Goal: Task Accomplishment & Management: Manage account settings

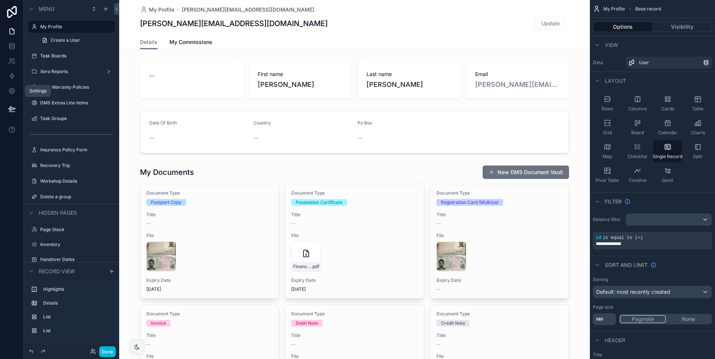
click at [13, 91] on icon at bounding box center [11, 90] width 7 height 7
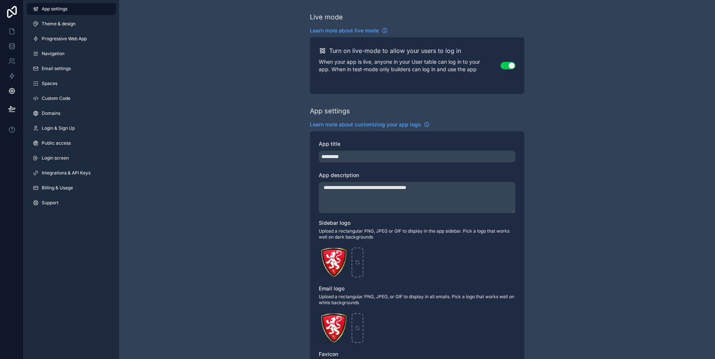
click at [69, 132] on link "Login & Sign Up" at bounding box center [71, 128] width 89 height 12
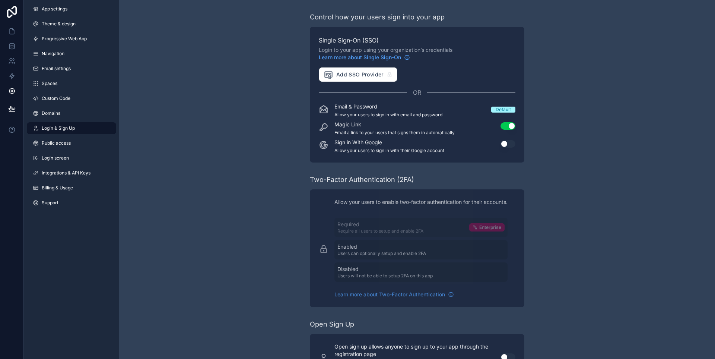
click at [502, 142] on button "Use setting" at bounding box center [508, 143] width 15 height 7
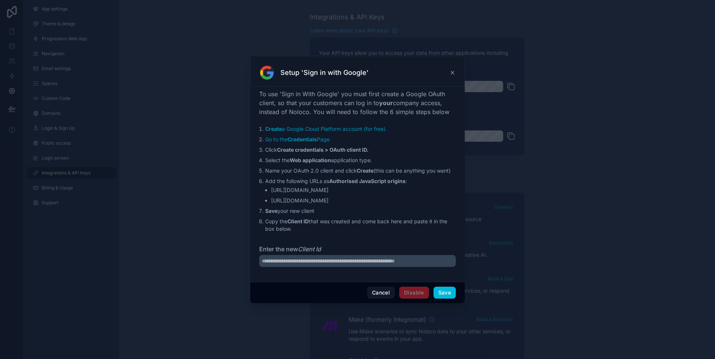
drag, startPoint x: 273, startPoint y: 191, endPoint x: 339, endPoint y: 190, distance: 66.3
click at [339, 190] on li "https://albacars.noloco.co" at bounding box center [363, 189] width 185 height 7
copy li "https://albacars.noloco.co"
drag, startPoint x: 271, startPoint y: 203, endPoint x: 325, endPoint y: 202, distance: 53.7
click at [325, 202] on li "https://app.alba.cars" at bounding box center [363, 200] width 185 height 7
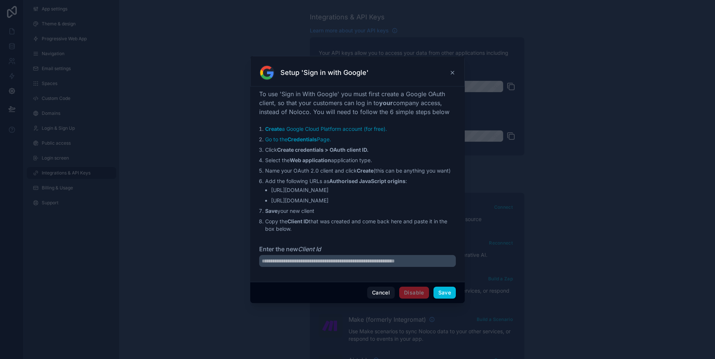
copy li "https://app.alba.cars"
click at [333, 262] on input "Enter the new Client Id" at bounding box center [357, 261] width 197 height 12
paste input "**********"
type input "**********"
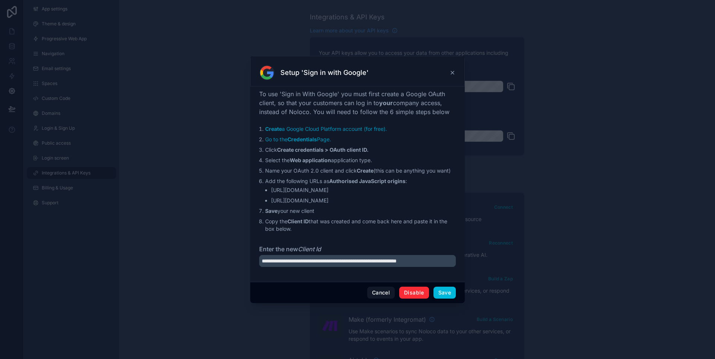
scroll to position [0, 0]
click at [452, 292] on button "Save" at bounding box center [445, 292] width 22 height 12
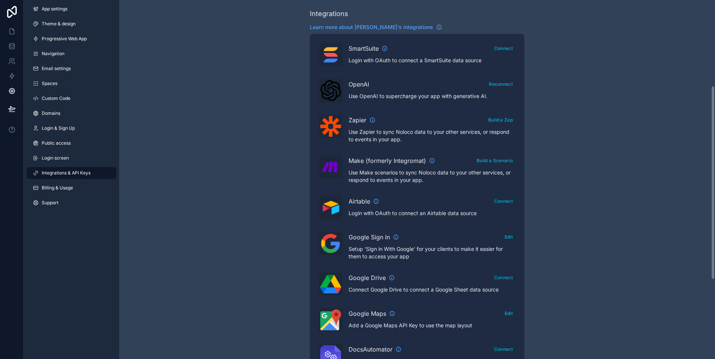
scroll to position [158, 0]
click at [79, 164] on link "Login screen" at bounding box center [71, 158] width 89 height 12
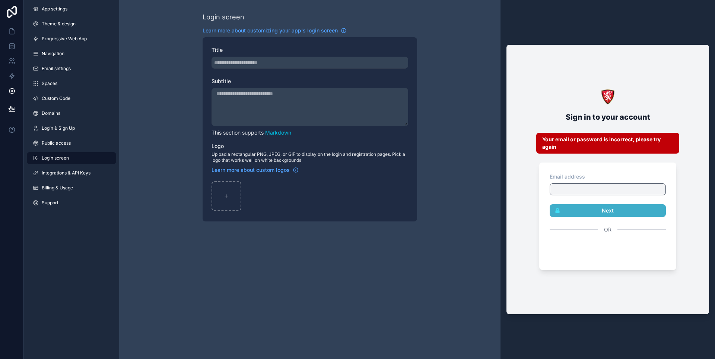
click at [63, 140] on span "Public access" at bounding box center [56, 143] width 29 height 6
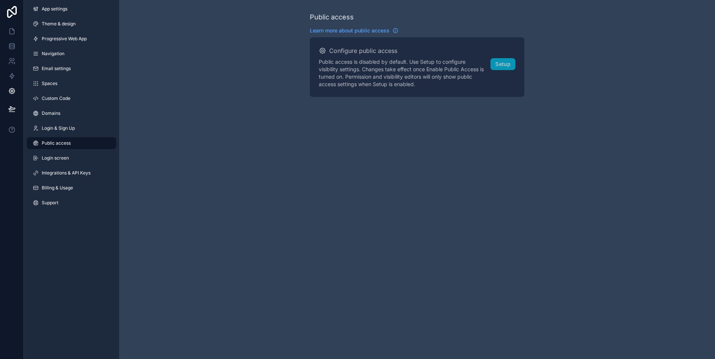
click at [52, 125] on span "Login & Sign Up" at bounding box center [58, 128] width 33 height 6
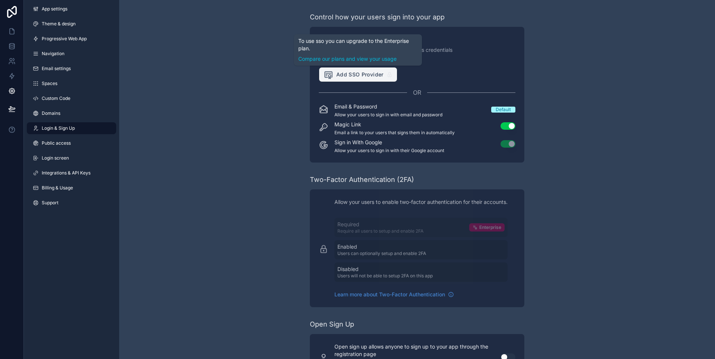
click at [362, 75] on span "Add SSO Provider" at bounding box center [354, 75] width 60 height 10
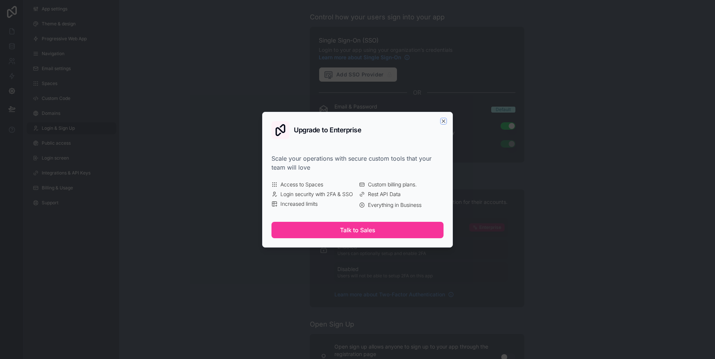
click at [444, 119] on icon "button" at bounding box center [444, 121] width 6 height 6
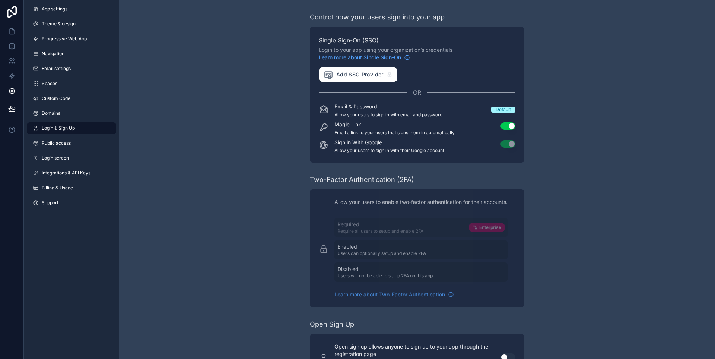
click at [407, 55] on icon "scrollable content" at bounding box center [407, 57] width 4 height 4
click at [12, 79] on icon at bounding box center [11, 75] width 7 height 7
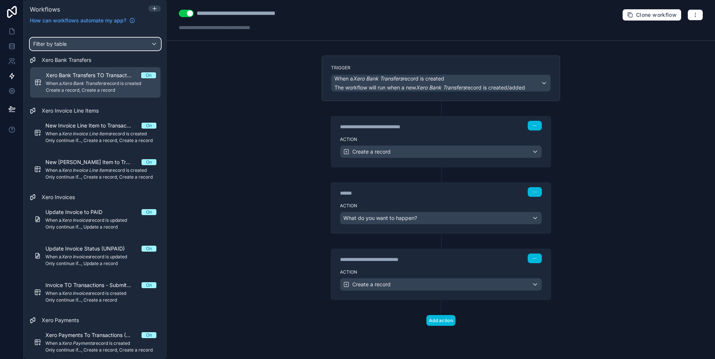
click at [97, 46] on div "Filter by table" at bounding box center [95, 44] width 130 height 12
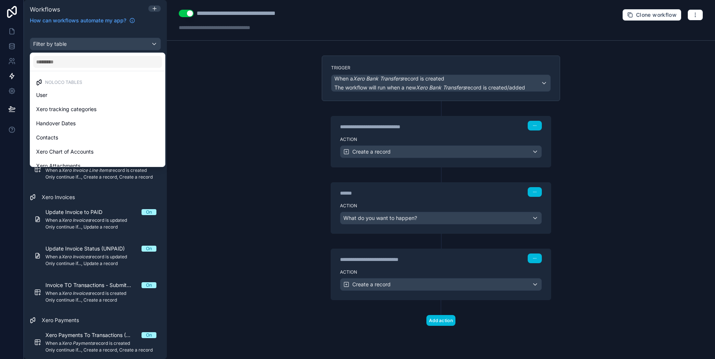
click at [96, 98] on div "User" at bounding box center [97, 95] width 123 height 9
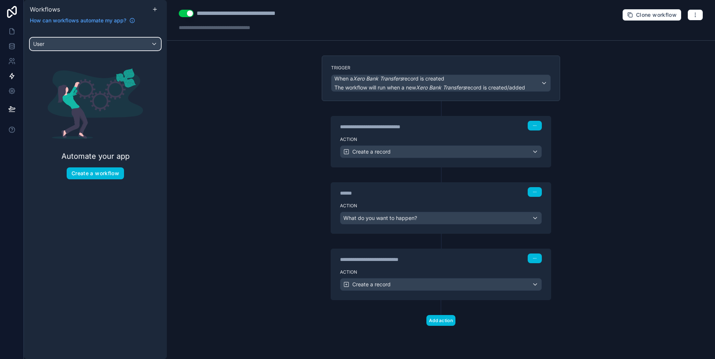
click at [80, 42] on div "User" at bounding box center [95, 44] width 130 height 12
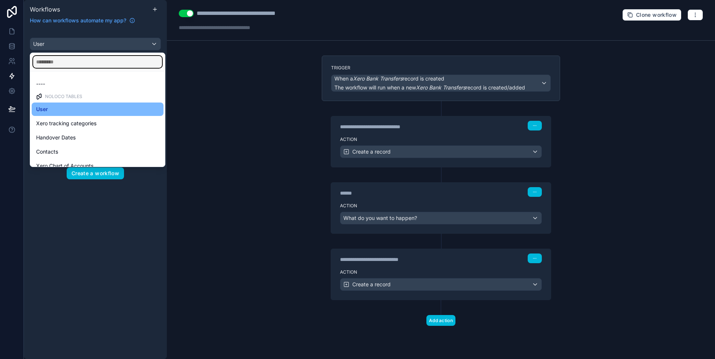
click at [75, 62] on input "text" at bounding box center [97, 62] width 129 height 12
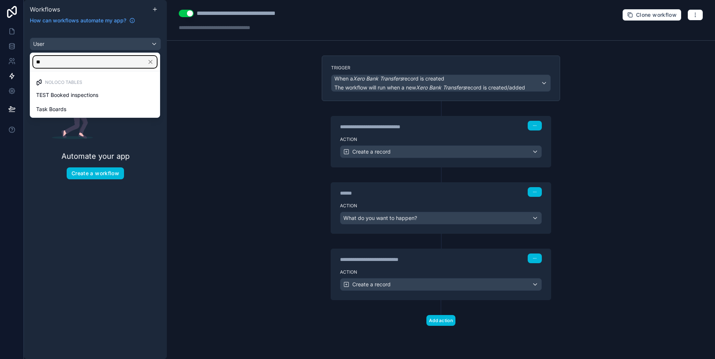
type input "**"
click at [56, 107] on span "Task Boards" at bounding box center [51, 109] width 30 height 9
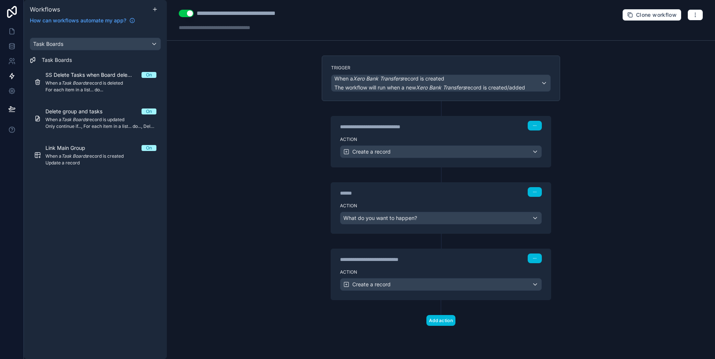
click at [68, 153] on div "Link Main Group On When a Task Boards record is created Update a record" at bounding box center [100, 155] width 111 height 22
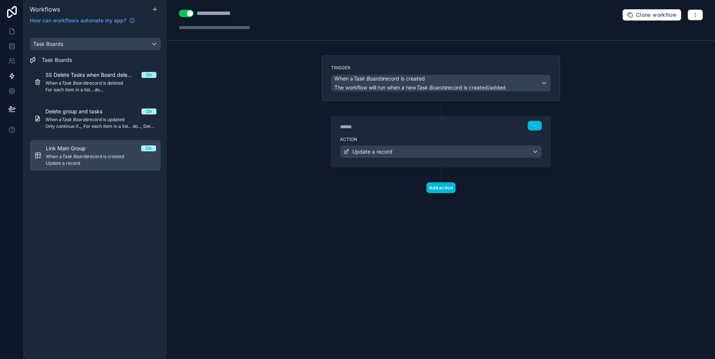
click at [463, 127] on div "****** Step 1" at bounding box center [441, 126] width 202 height 10
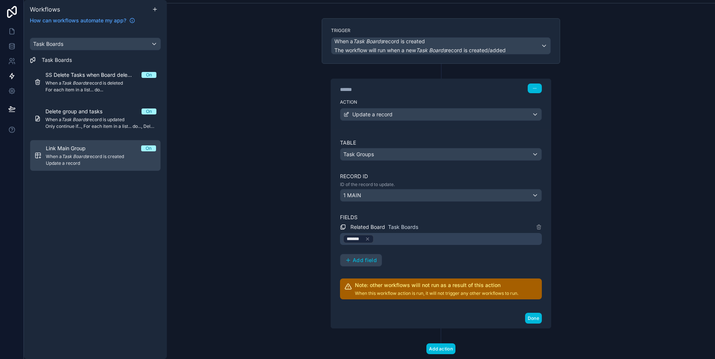
scroll to position [38, 0]
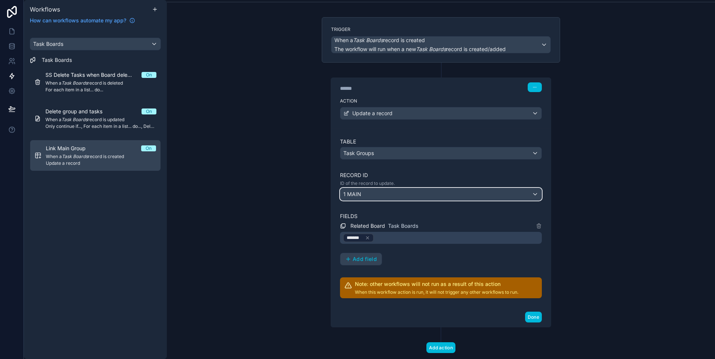
click at [379, 196] on div "1 MAIN" at bounding box center [441, 194] width 201 height 12
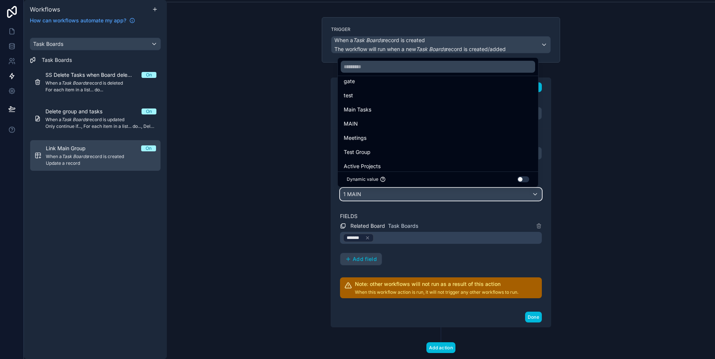
scroll to position [121, 0]
click at [433, 225] on div at bounding box center [357, 179] width 715 height 359
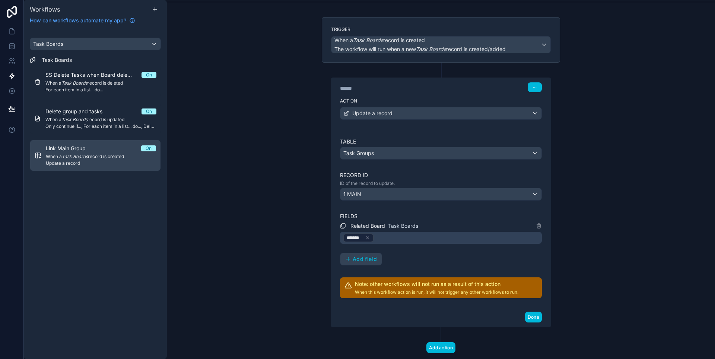
scroll to position [56, 0]
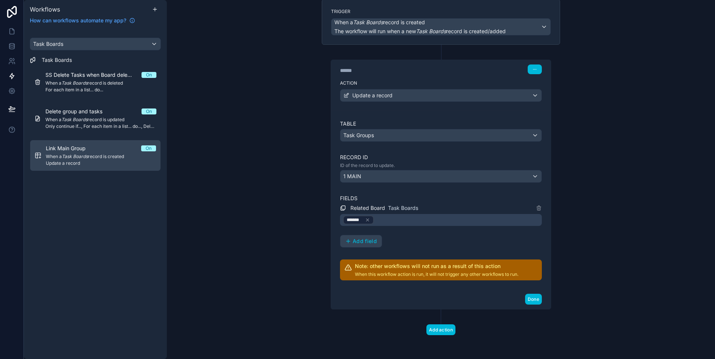
click at [106, 81] on span "When a Task Boards record is deleted" at bounding box center [100, 83] width 111 height 6
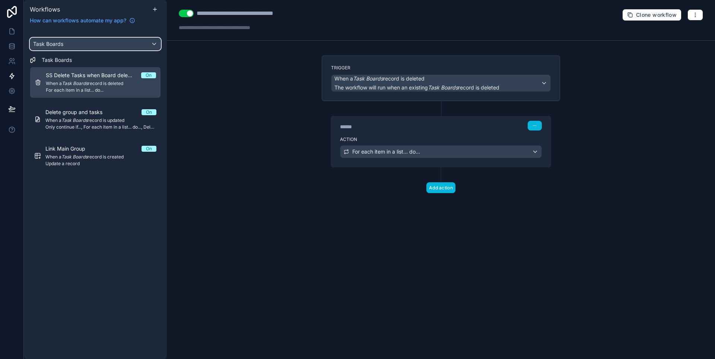
click at [76, 39] on div "Task Boards" at bounding box center [95, 44] width 130 height 12
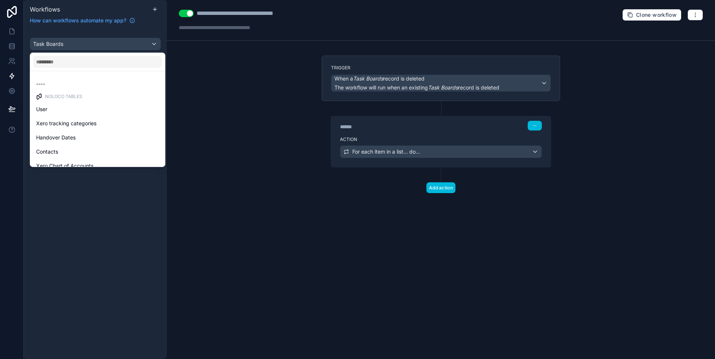
click at [70, 44] on div "scrollable content" at bounding box center [357, 179] width 715 height 359
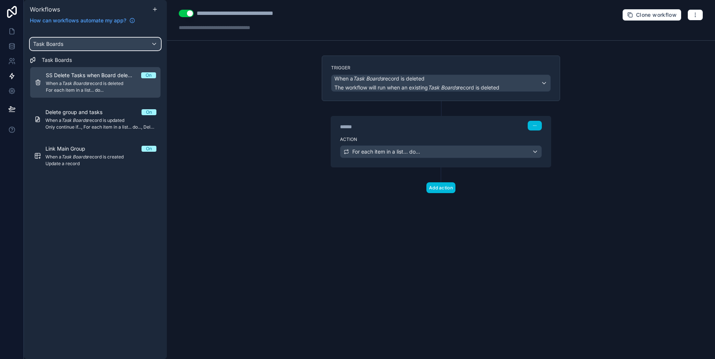
click at [70, 43] on div "Task Boards" at bounding box center [95, 44] width 130 height 12
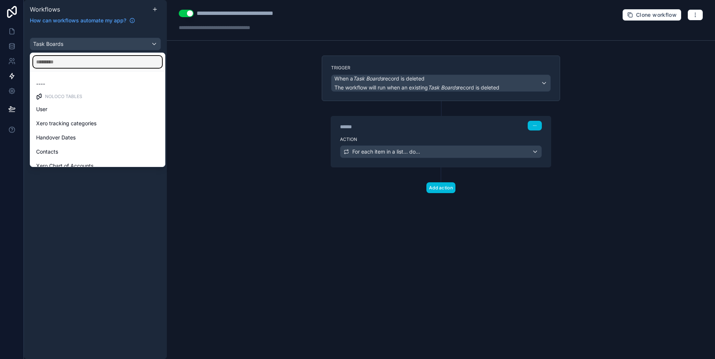
click at [66, 64] on input "text" at bounding box center [97, 62] width 129 height 12
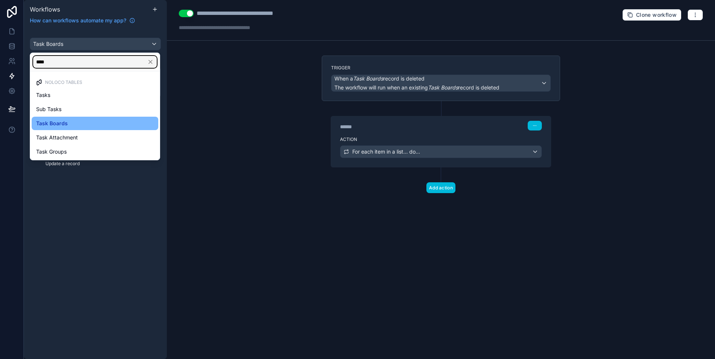
type input "****"
click at [41, 97] on span "Tasks" at bounding box center [43, 95] width 14 height 9
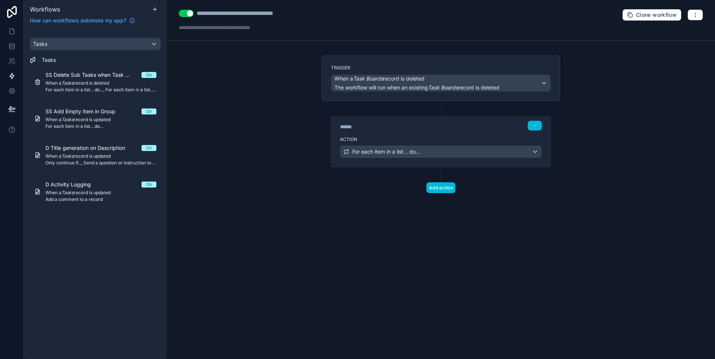
click at [91, 119] on span "When a Tasks record is updated" at bounding box center [100, 120] width 111 height 6
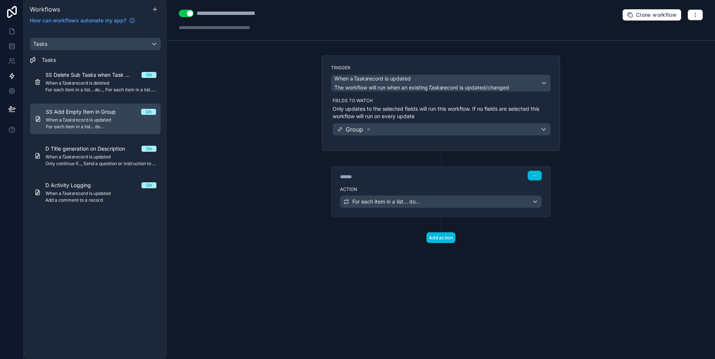
click at [437, 184] on div "Action For each item in a list... do..." at bounding box center [441, 200] width 220 height 34
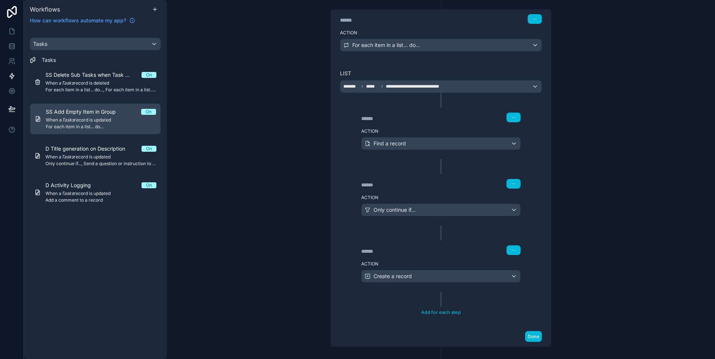
scroll to position [157, 0]
click at [431, 117] on div "******" at bounding box center [417, 117] width 112 height 7
click at [431, 124] on div "****** Step 2" at bounding box center [440, 116] width 177 height 17
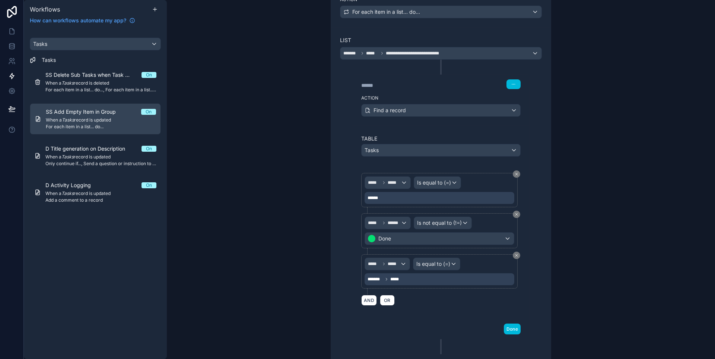
scroll to position [189, 0]
click at [63, 42] on div "Tasks" at bounding box center [95, 44] width 130 height 12
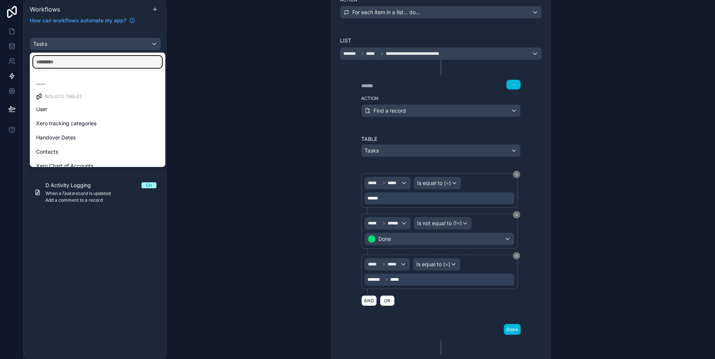
click at [60, 57] on input "text" at bounding box center [97, 62] width 129 height 12
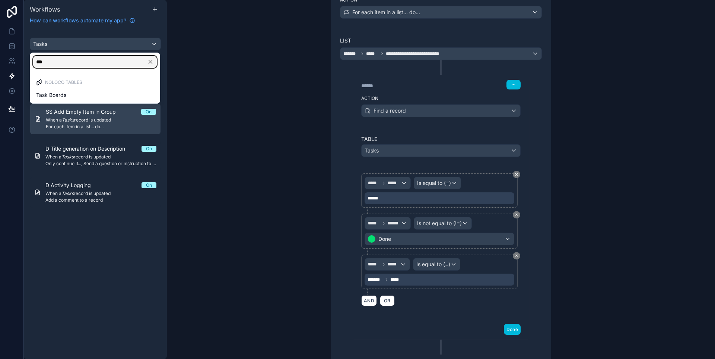
type input "***"
click at [70, 99] on div "Task Boards" at bounding box center [95, 94] width 127 height 13
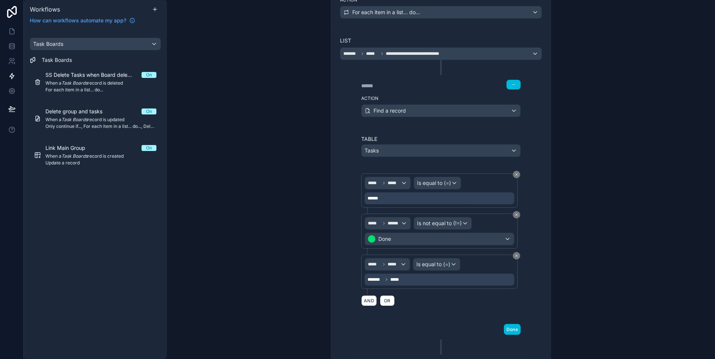
click at [73, 152] on div "Link Main Group On When a Task Boards record is created Update a record" at bounding box center [100, 155] width 111 height 22
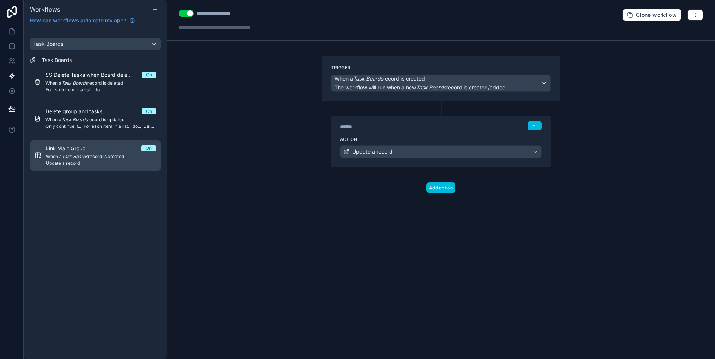
click at [444, 139] on label "Action" at bounding box center [441, 139] width 202 height 6
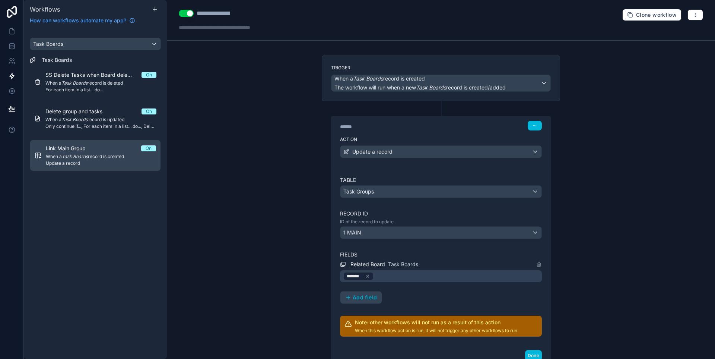
scroll to position [56, 0]
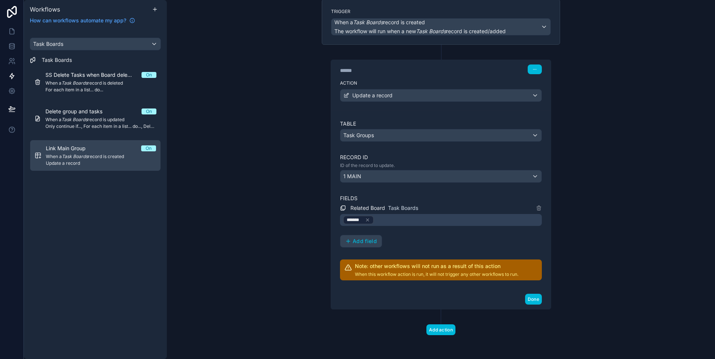
click at [387, 163] on p "ID of the record to update." at bounding box center [441, 165] width 202 height 6
click at [386, 189] on div "Table Task Groups Record ID ID of the record to update. 1 MAIN Fields Related B…" at bounding box center [441, 200] width 202 height 160
click at [389, 177] on div "1 MAIN" at bounding box center [441, 176] width 201 height 12
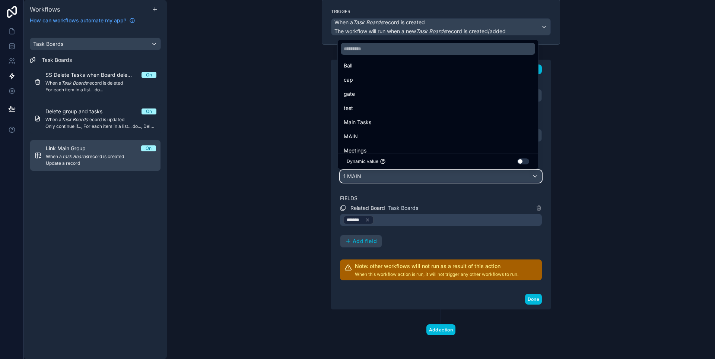
scroll to position [128, 0]
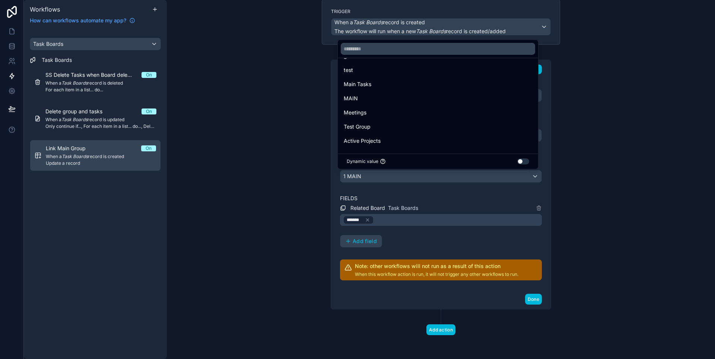
click at [357, 98] on span "MAIN" at bounding box center [351, 98] width 14 height 9
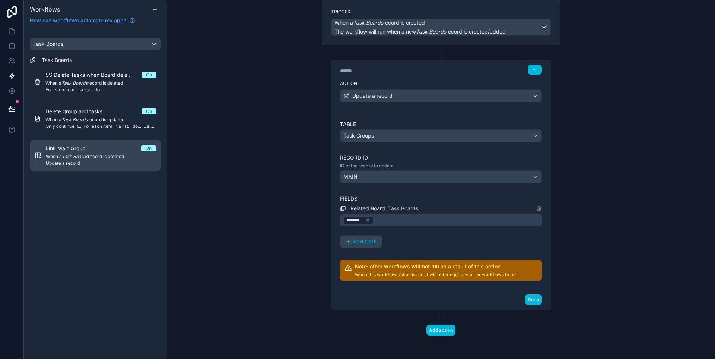
scroll to position [56, 0]
click at [506, 331] on div "Add action" at bounding box center [441, 322] width 238 height 26
click at [536, 297] on button "Done" at bounding box center [533, 299] width 17 height 11
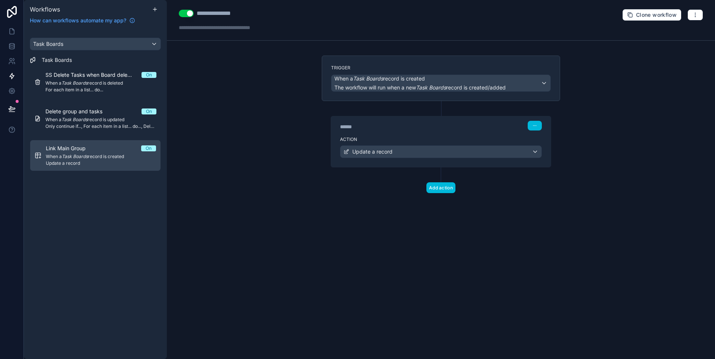
click at [440, 191] on button "Add action" at bounding box center [441, 187] width 29 height 11
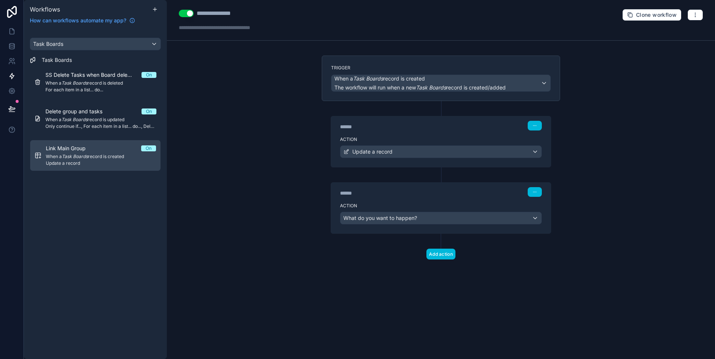
click at [394, 228] on div "Action What do you want to happen?" at bounding box center [441, 217] width 220 height 34
click at [447, 224] on div "Action What do you want to happen?" at bounding box center [441, 217] width 220 height 34
click at [451, 216] on div "What do you want to happen?" at bounding box center [441, 218] width 201 height 12
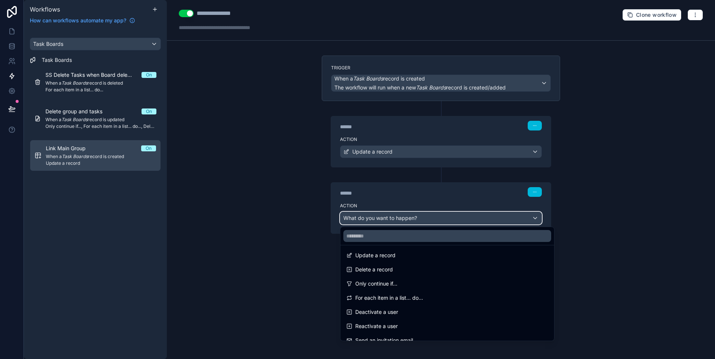
scroll to position [74, 0]
click at [425, 283] on div "Only continue if..." at bounding box center [447, 283] width 202 height 9
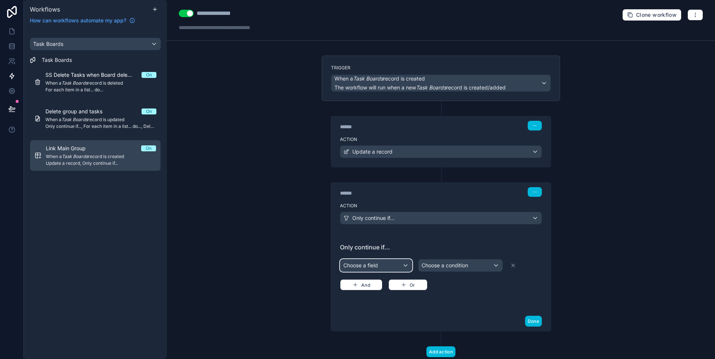
click at [355, 265] on div "Choose a field" at bounding box center [377, 265] width 72 height 12
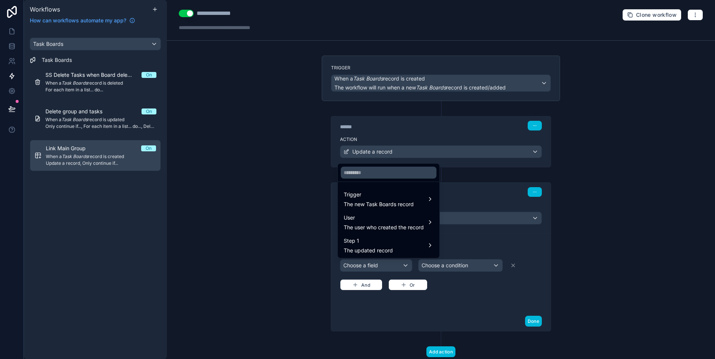
click at [390, 205] on span "The new Task Boards record" at bounding box center [379, 203] width 70 height 7
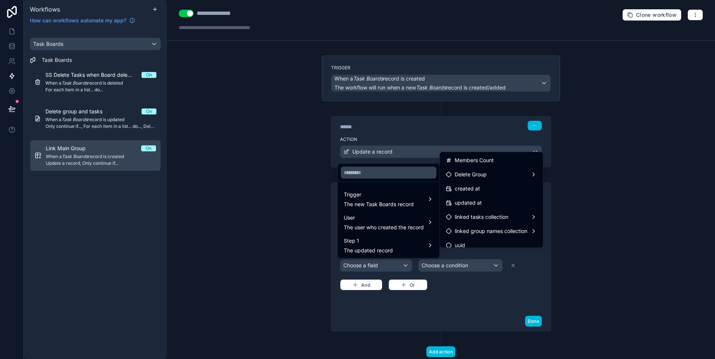
scroll to position [88, 0]
click at [397, 239] on div "Step 1 The updated record" at bounding box center [389, 245] width 90 height 18
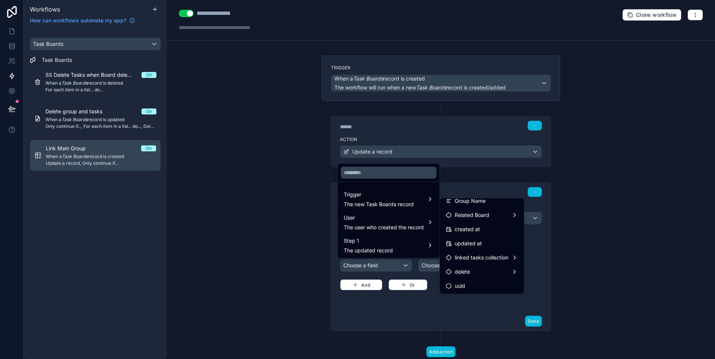
scroll to position [20, 0]
click at [477, 258] on span "linked tasks collection" at bounding box center [482, 257] width 54 height 9
click at [376, 300] on div at bounding box center [357, 179] width 715 height 359
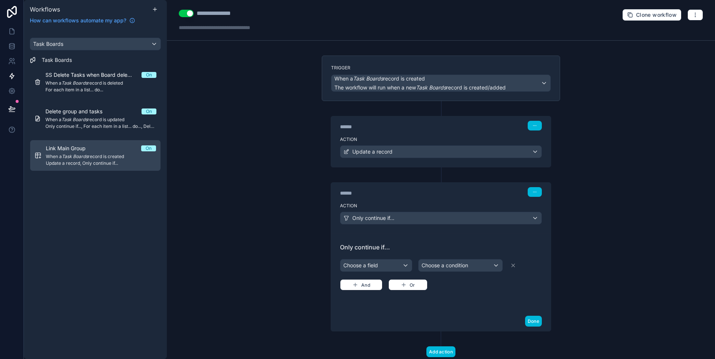
click at [536, 190] on button "button" at bounding box center [535, 192] width 14 height 10
click at [540, 224] on button "Delete" at bounding box center [550, 221] width 51 height 12
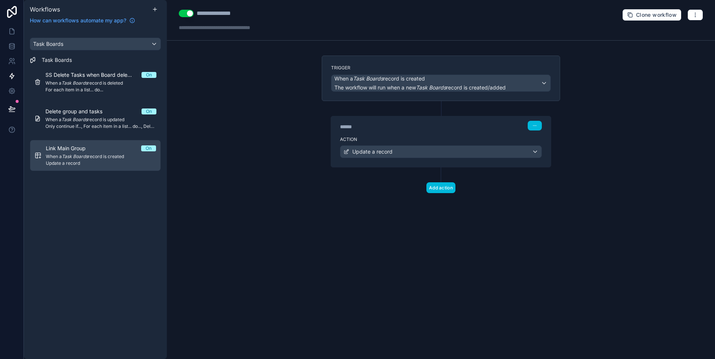
click at [424, 184] on div "Add action" at bounding box center [441, 180] width 238 height 26
click at [436, 184] on button "Add action" at bounding box center [441, 187] width 29 height 11
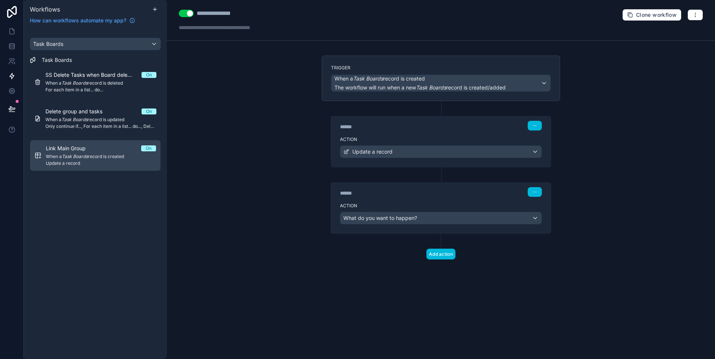
click at [396, 210] on div "Action What do you want to happen?" at bounding box center [441, 217] width 220 height 34
click at [394, 215] on span "What do you want to happen?" at bounding box center [380, 218] width 74 height 6
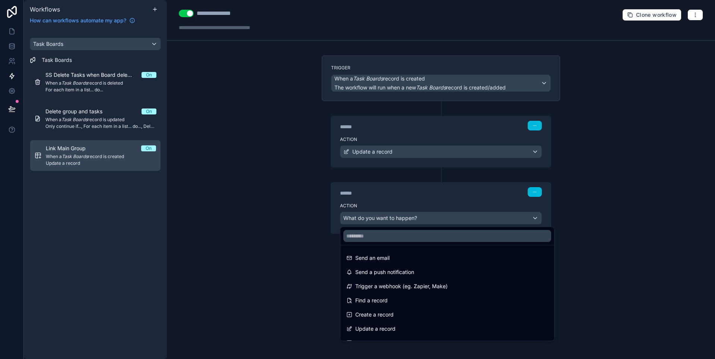
click at [399, 310] on div "Create a record" at bounding box center [447, 314] width 202 height 9
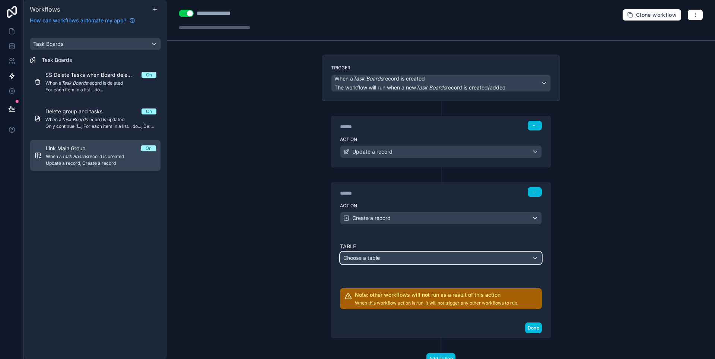
click at [396, 262] on div "Choose a table" at bounding box center [441, 258] width 201 height 12
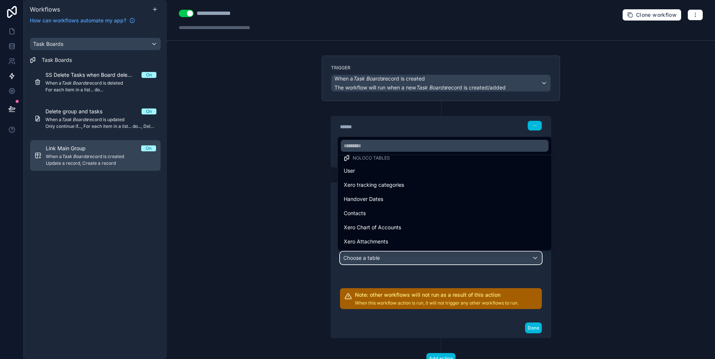
scroll to position [9, 0]
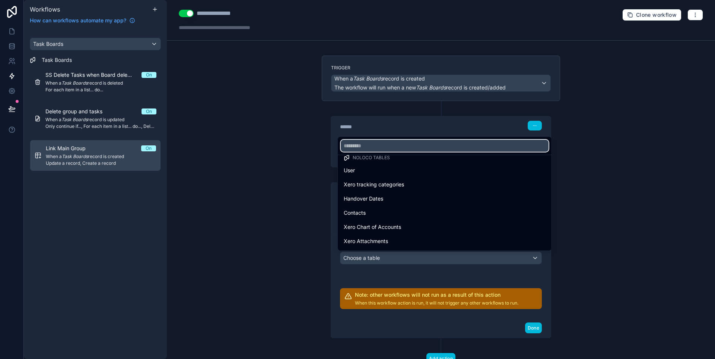
click at [382, 144] on input "text" at bounding box center [445, 146] width 208 height 12
type input "*"
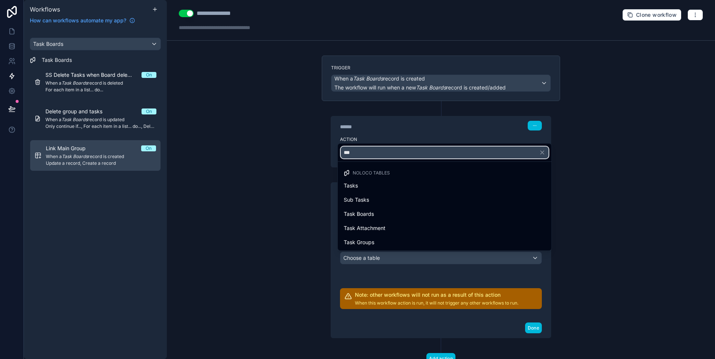
scroll to position [0, 0]
type input "***"
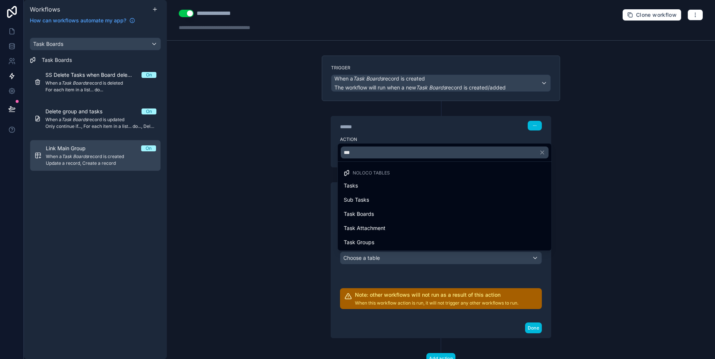
click at [352, 181] on span "Tasks" at bounding box center [351, 185] width 14 height 9
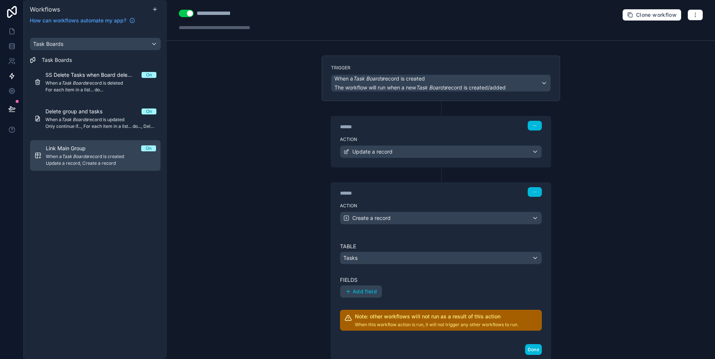
scroll to position [50, 0]
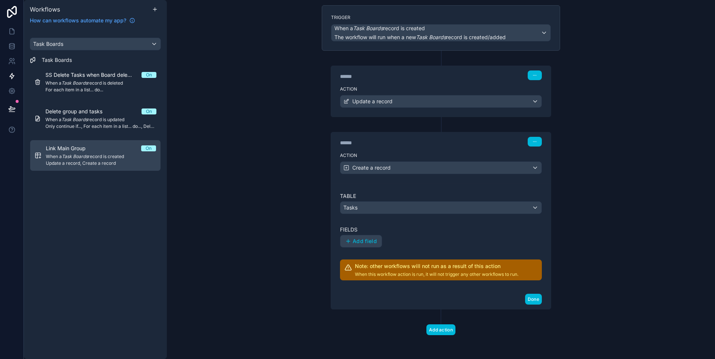
click at [373, 244] on span "Add field" at bounding box center [365, 241] width 24 height 7
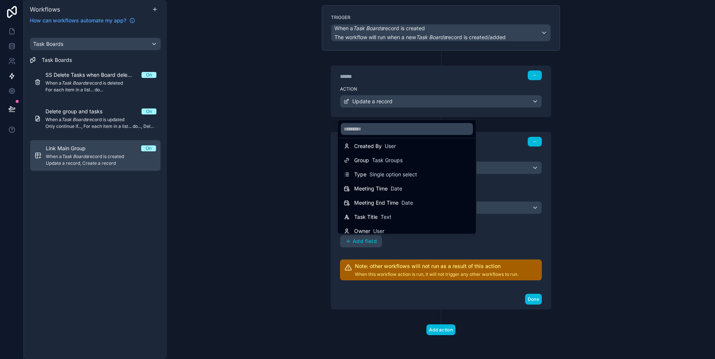
scroll to position [107, 0]
click at [391, 212] on span "Text" at bounding box center [386, 213] width 11 height 7
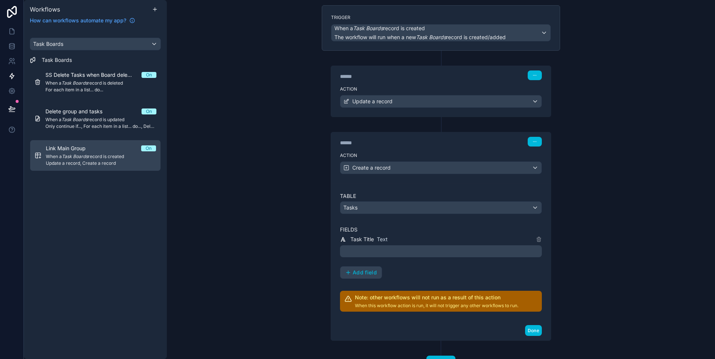
click at [385, 255] on p "﻿" at bounding box center [441, 251] width 197 height 9
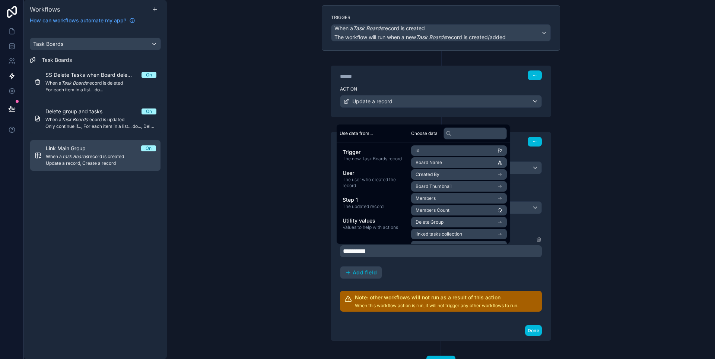
click at [396, 262] on div "**********" at bounding box center [441, 257] width 202 height 44
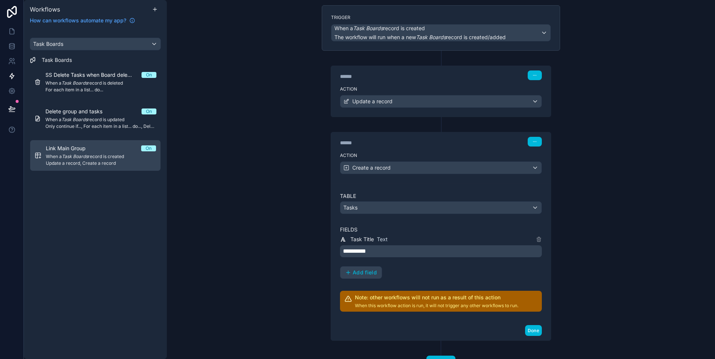
click at [531, 325] on button "Done" at bounding box center [533, 330] width 17 height 11
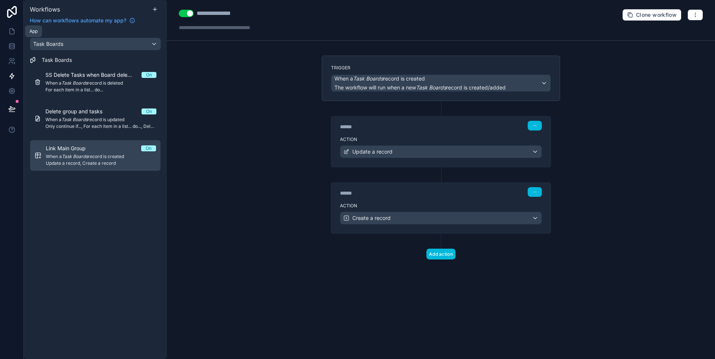
click at [6, 33] on link at bounding box center [11, 31] width 23 height 15
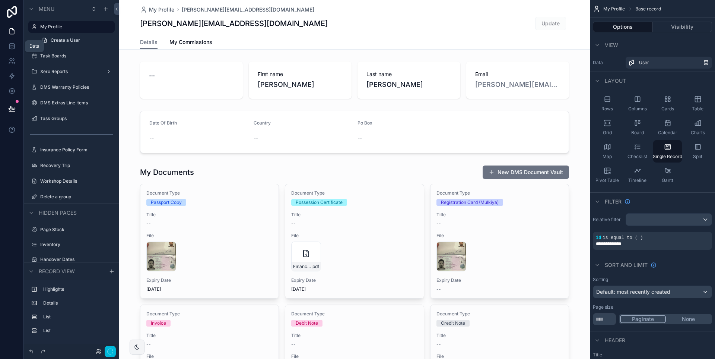
click at [12, 45] on icon at bounding box center [11, 45] width 5 height 2
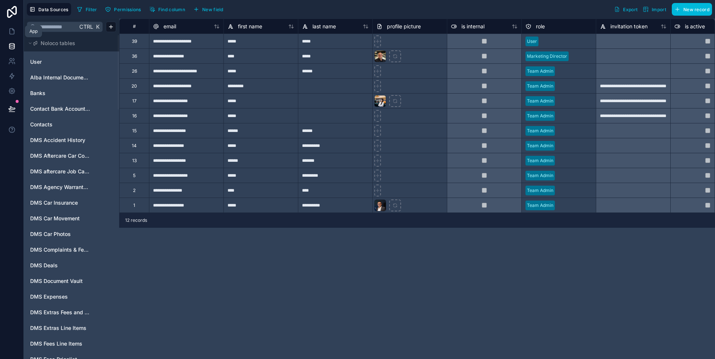
click at [8, 28] on icon at bounding box center [11, 31] width 7 height 7
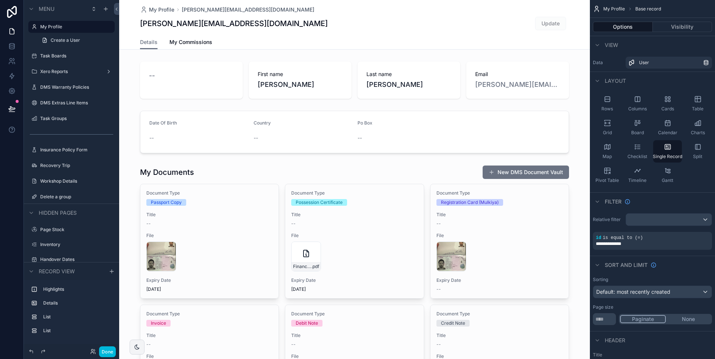
click at [55, 54] on label "Task Boards" at bounding box center [75, 56] width 70 height 6
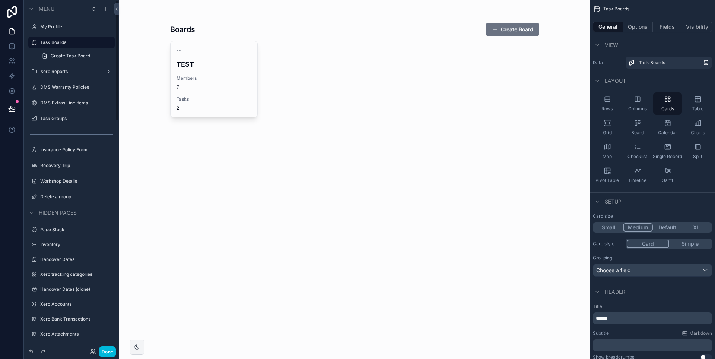
click at [202, 101] on div "scrollable content" at bounding box center [354, 70] width 381 height 141
click at [199, 65] on h4 "TEST" at bounding box center [214, 64] width 75 height 10
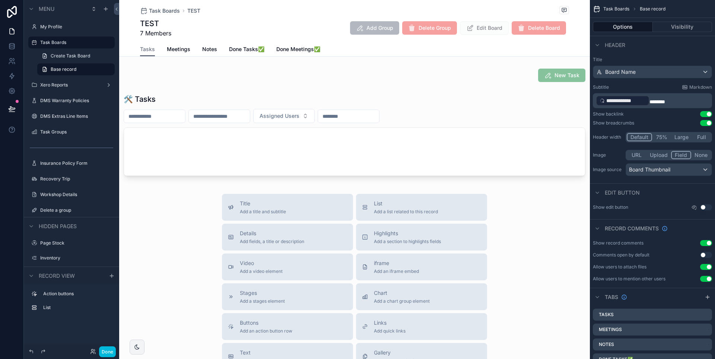
click at [177, 54] on link "Meetings" at bounding box center [178, 49] width 23 height 15
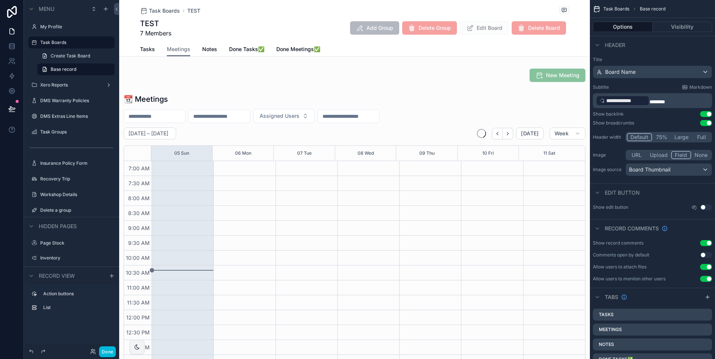
scroll to position [209, 0]
click at [214, 52] on div "Tasks Meetings Notes Done Tasks✅ Done Meetings✅" at bounding box center [354, 49] width 429 height 14
click at [152, 50] on span "Tasks" at bounding box center [147, 48] width 15 height 7
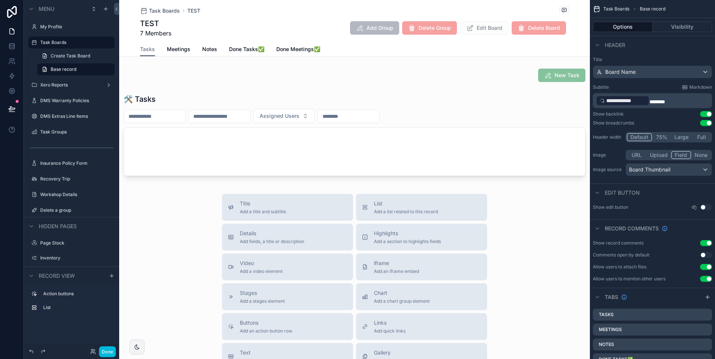
click at [232, 53] on link "Done Tasks✅" at bounding box center [246, 49] width 35 height 15
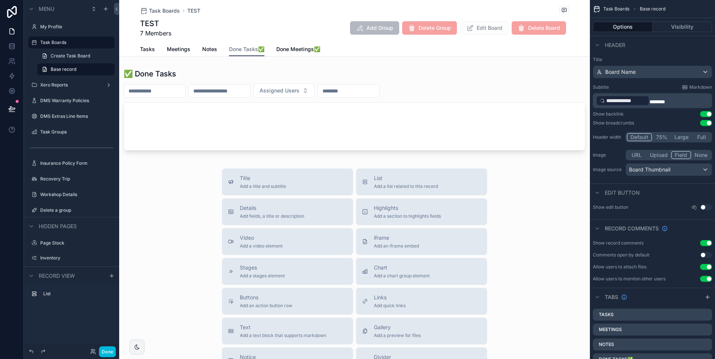
click at [205, 50] on span "Notes" at bounding box center [209, 48] width 15 height 7
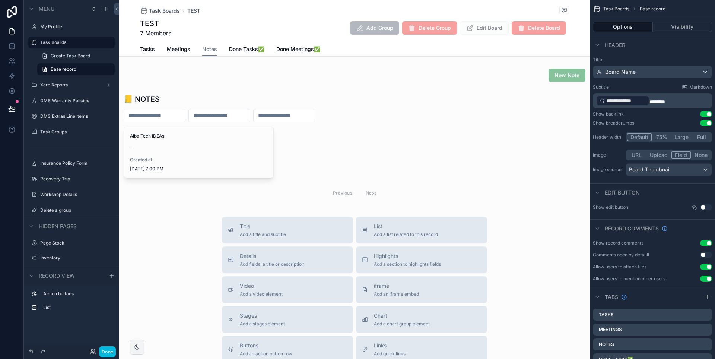
click at [199, 127] on div "scrollable content" at bounding box center [354, 148] width 471 height 114
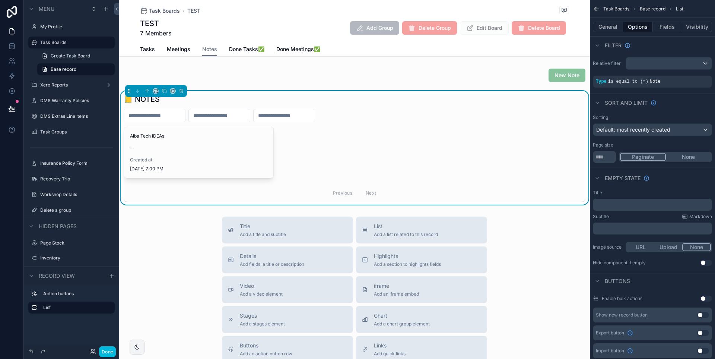
click at [198, 138] on span "Alba Tech IDEAs" at bounding box center [198, 136] width 137 height 6
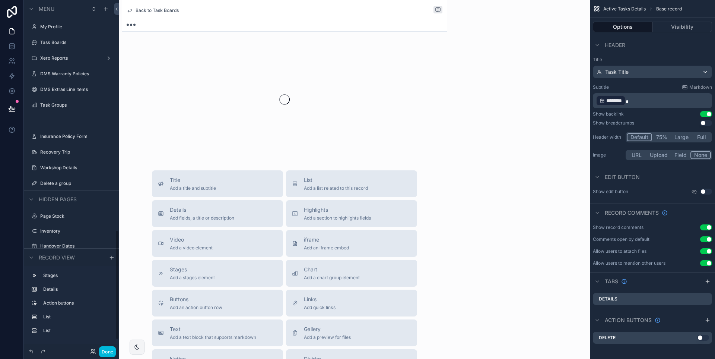
scroll to position [734, 0]
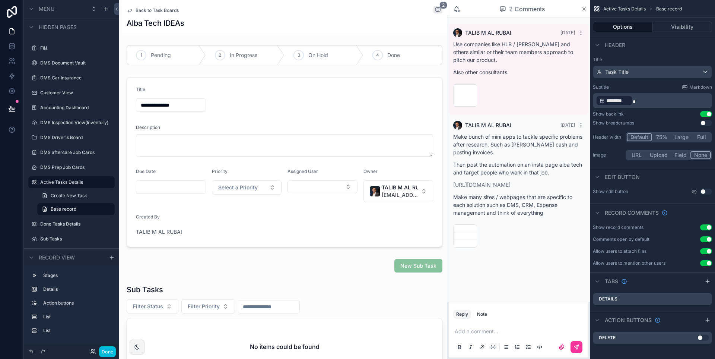
click at [150, 8] on span "Back to Task Boards" at bounding box center [157, 10] width 43 height 6
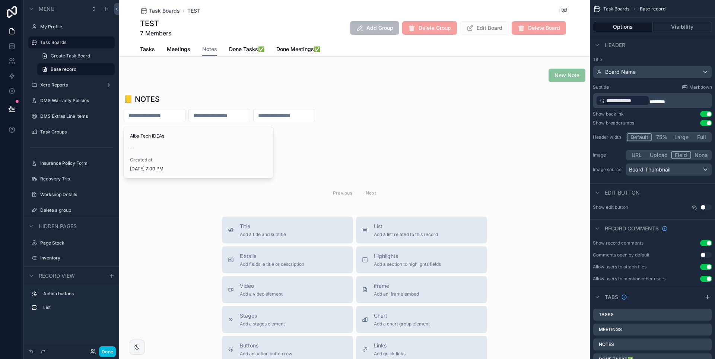
click at [140, 50] on span "Tasks" at bounding box center [147, 48] width 15 height 7
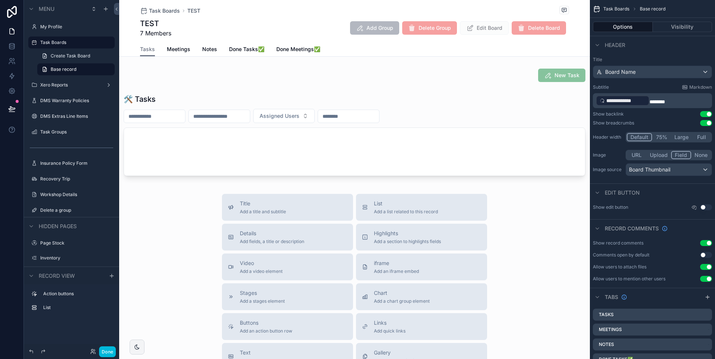
click at [158, 14] on span "Task Boards" at bounding box center [164, 10] width 31 height 7
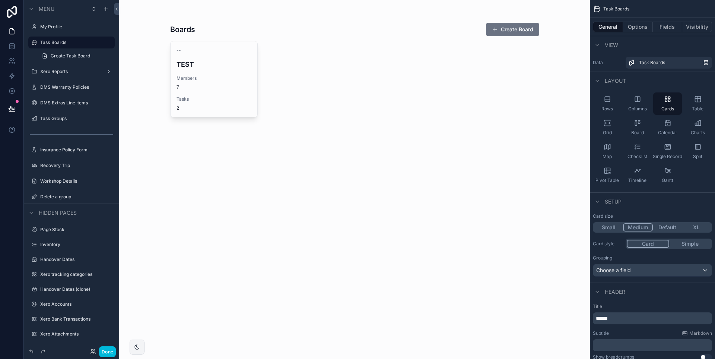
click at [524, 24] on button "Create Board" at bounding box center [512, 29] width 53 height 13
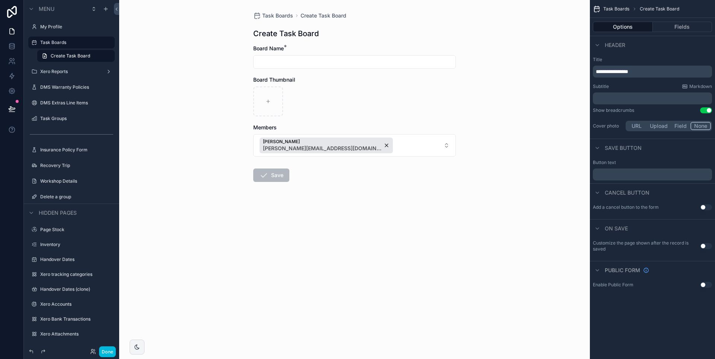
click at [332, 58] on input "scrollable content" at bounding box center [355, 62] width 202 height 10
type input "******"
click at [269, 172] on button "Save" at bounding box center [271, 174] width 36 height 13
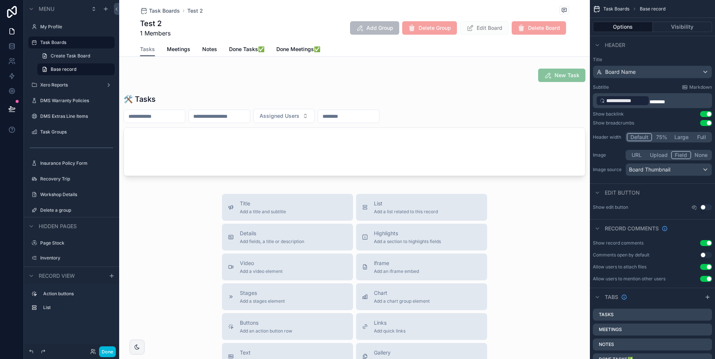
click at [148, 152] on div "scrollable content" at bounding box center [354, 136] width 471 height 91
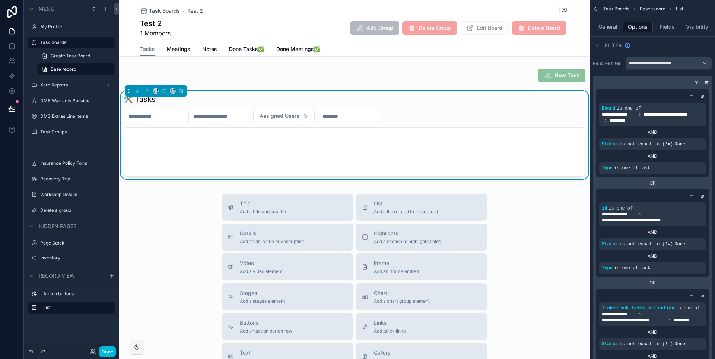
click at [173, 55] on link "Meetings" at bounding box center [178, 49] width 23 height 15
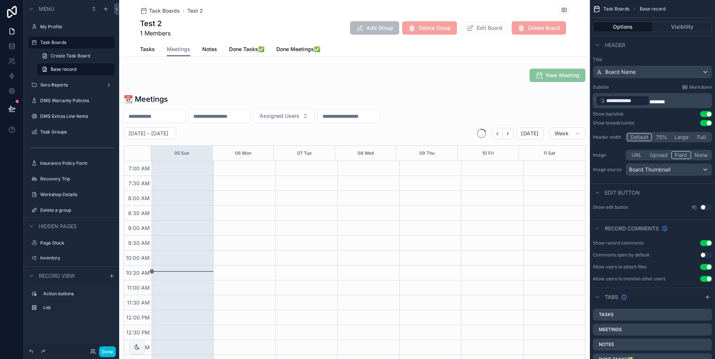
scroll to position [209, 0]
click at [150, 51] on span "Tasks" at bounding box center [147, 48] width 15 height 7
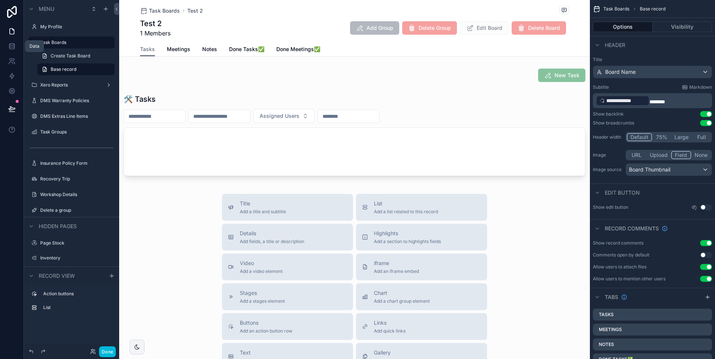
click at [9, 47] on icon at bounding box center [11, 45] width 7 height 7
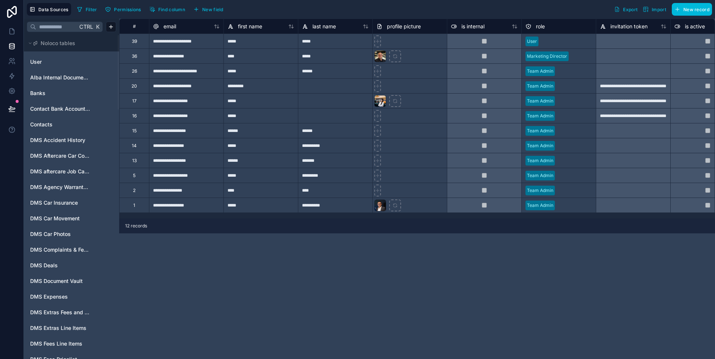
click at [43, 30] on input "text" at bounding box center [56, 26] width 41 height 13
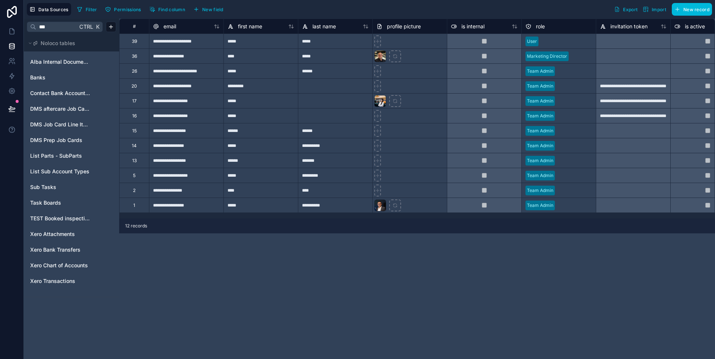
type input "***"
click at [39, 201] on span "Task Boards" at bounding box center [45, 202] width 31 height 7
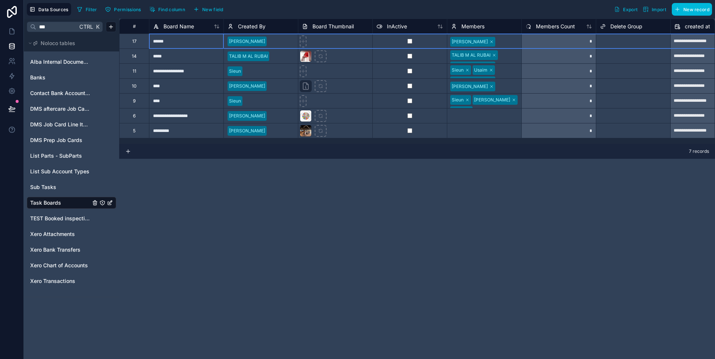
click at [133, 41] on div "17" at bounding box center [134, 41] width 4 height 6
click at [155, 73] on div "Delete row" at bounding box center [157, 74] width 38 height 8
type input "**********"
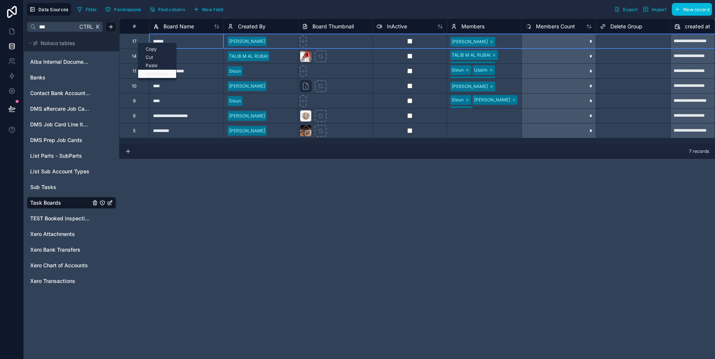
type input "**********"
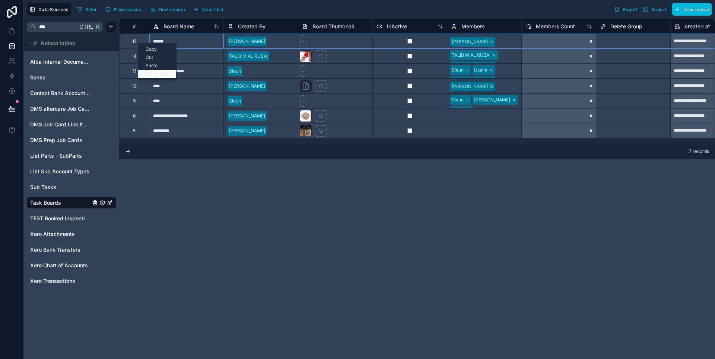
type input "**********"
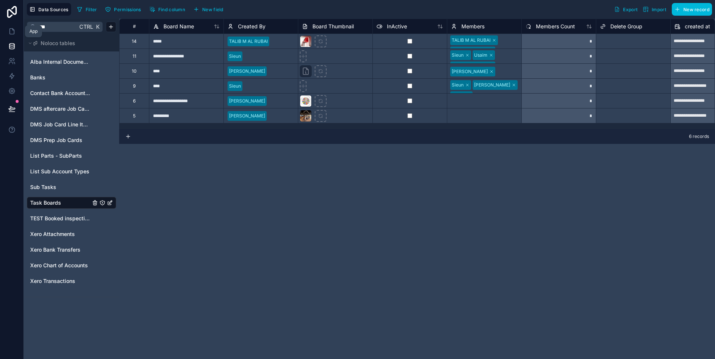
click at [9, 34] on icon at bounding box center [11, 31] width 7 height 7
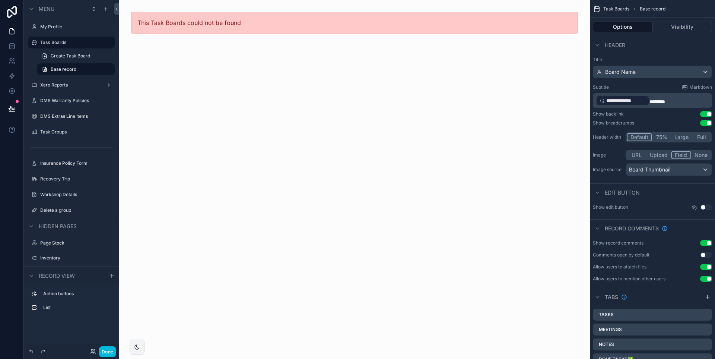
click at [54, 45] on div "Task Boards" at bounding box center [76, 42] width 73 height 9
click at [47, 41] on label "Task Boards" at bounding box center [75, 42] width 70 height 6
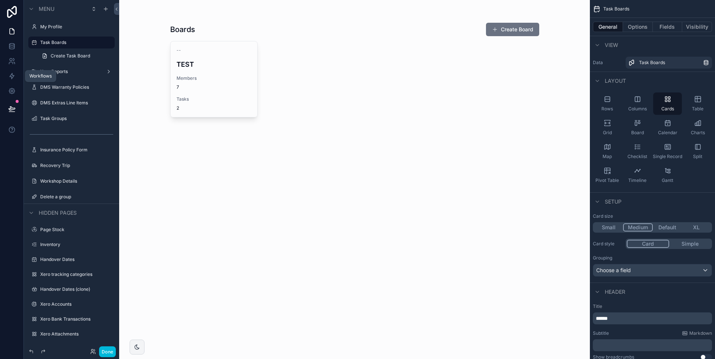
click at [8, 72] on link at bounding box center [11, 76] width 23 height 15
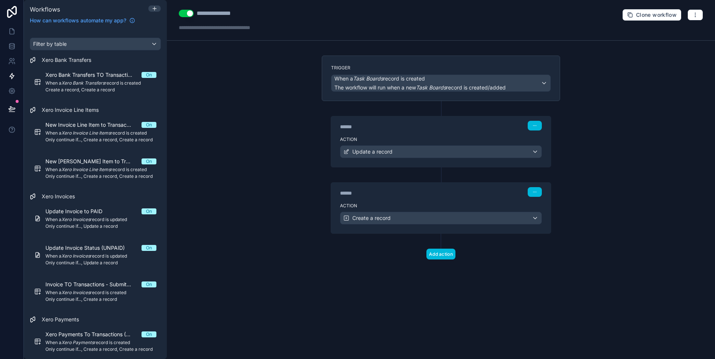
click at [443, 201] on div "Action Create a record" at bounding box center [441, 217] width 220 height 34
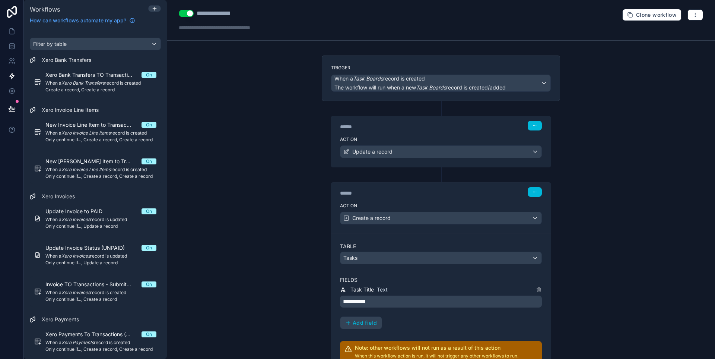
scroll to position [82, 0]
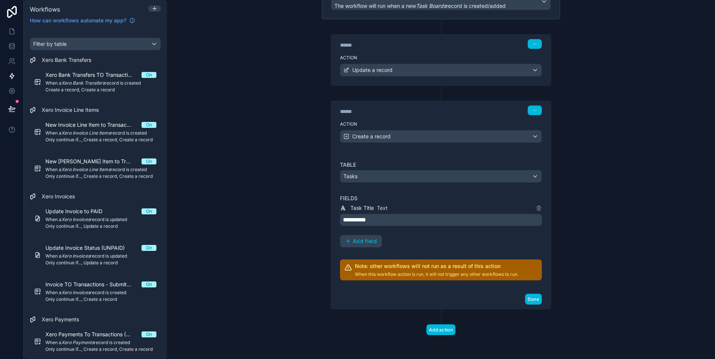
click at [361, 241] on span "Add field" at bounding box center [365, 241] width 24 height 7
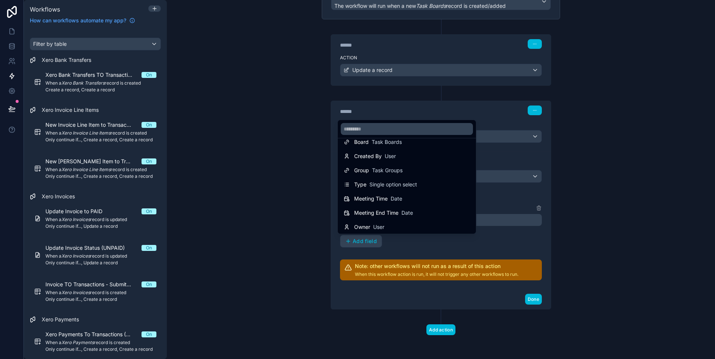
scroll to position [95, 0]
click at [396, 169] on span "Task Groups" at bounding box center [387, 168] width 31 height 7
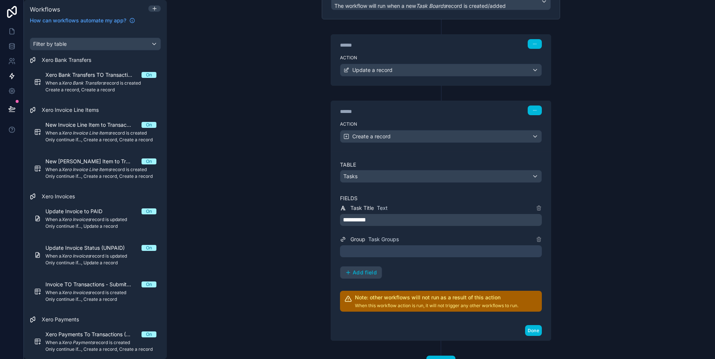
click at [385, 248] on div at bounding box center [441, 251] width 202 height 12
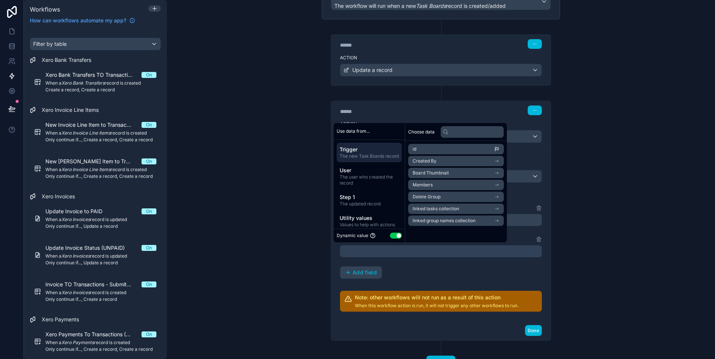
click at [395, 235] on button "Use setting" at bounding box center [396, 235] width 12 height 6
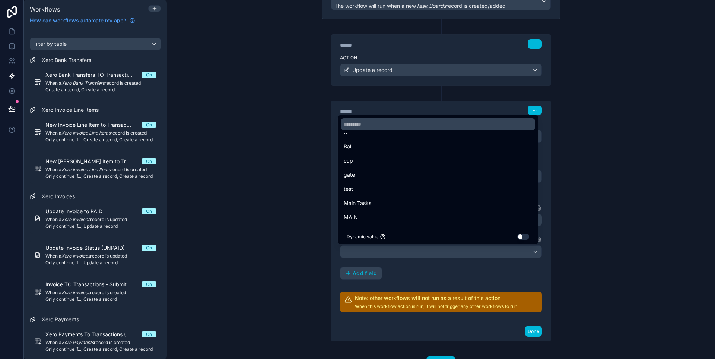
scroll to position [114, 0]
click at [382, 177] on div "MAIN" at bounding box center [437, 173] width 197 height 13
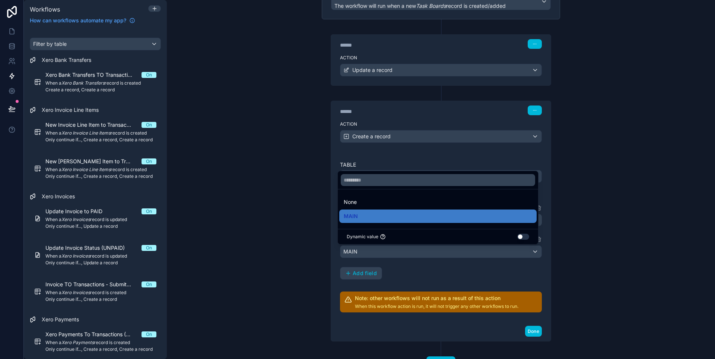
click at [525, 239] on button "Use setting" at bounding box center [523, 237] width 12 height 6
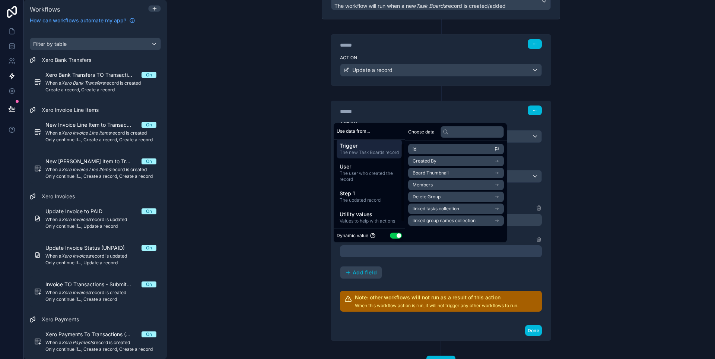
scroll to position [11, 0]
click at [369, 198] on span "The updated record" at bounding box center [369, 199] width 59 height 6
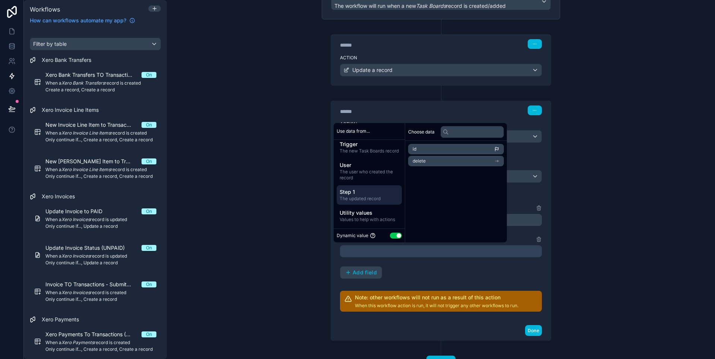
click at [364, 148] on span "The new Task Boards record" at bounding box center [369, 151] width 59 height 6
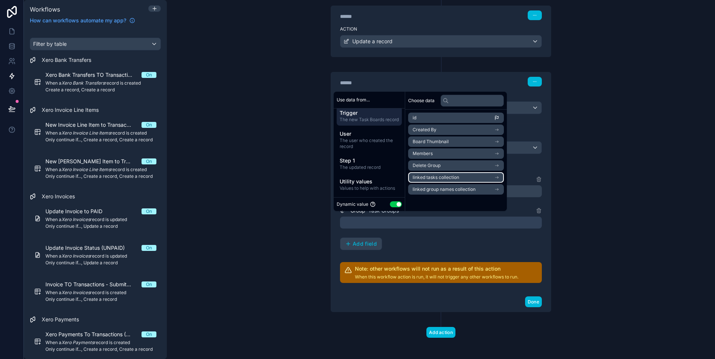
scroll to position [113, 0]
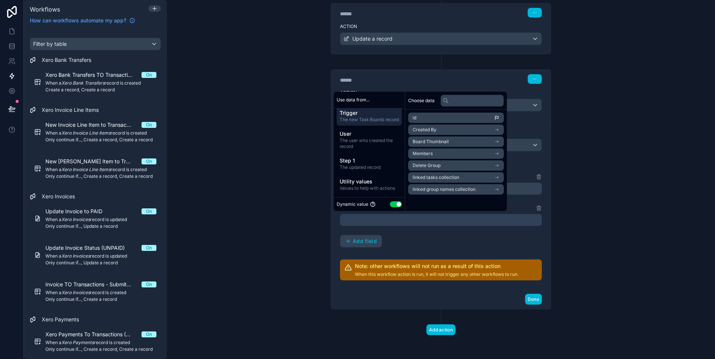
click at [397, 202] on button "Use setting" at bounding box center [396, 204] width 12 height 6
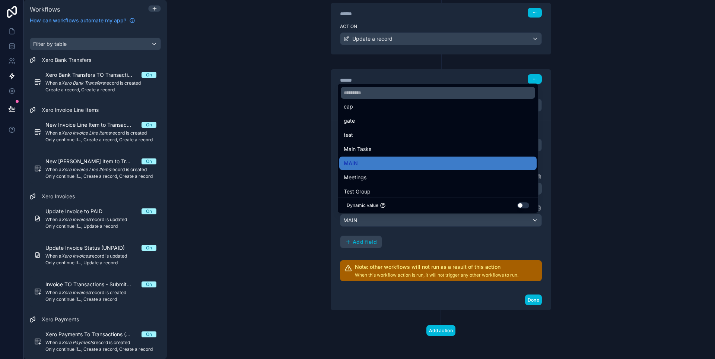
scroll to position [108, 0]
click at [366, 159] on div "MAIN" at bounding box center [438, 162] width 189 height 9
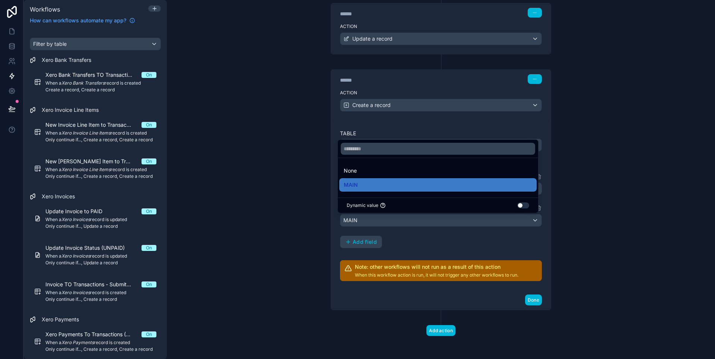
scroll to position [0, 0]
click at [409, 238] on div "**********" at bounding box center [441, 210] width 202 height 76
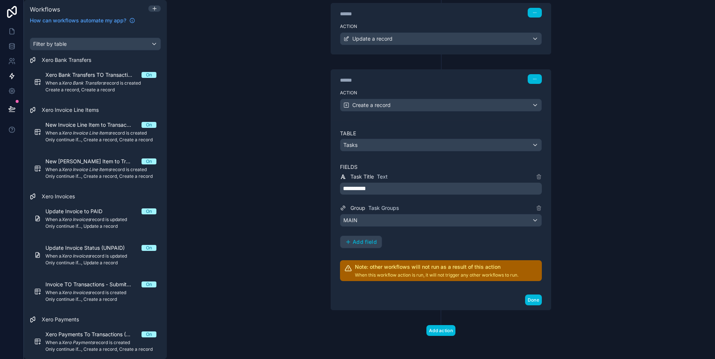
click at [365, 243] on span "Add field" at bounding box center [365, 241] width 24 height 7
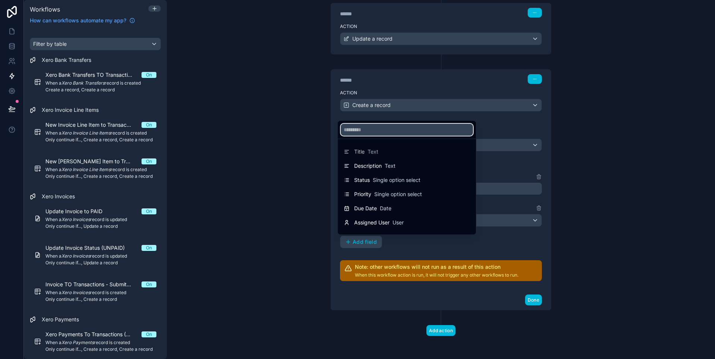
click at [369, 131] on input "text" at bounding box center [407, 130] width 132 height 12
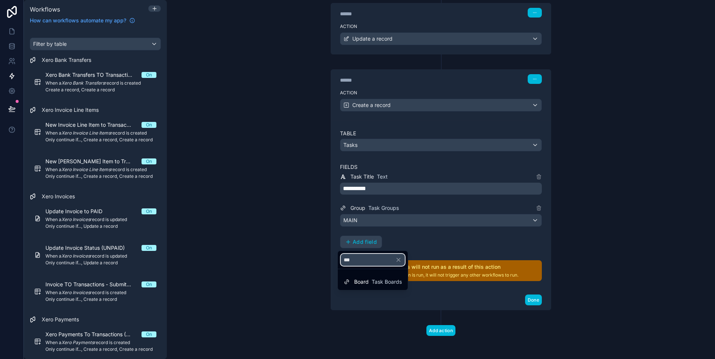
type input "***"
click at [388, 282] on span "Task Boards" at bounding box center [387, 281] width 30 height 7
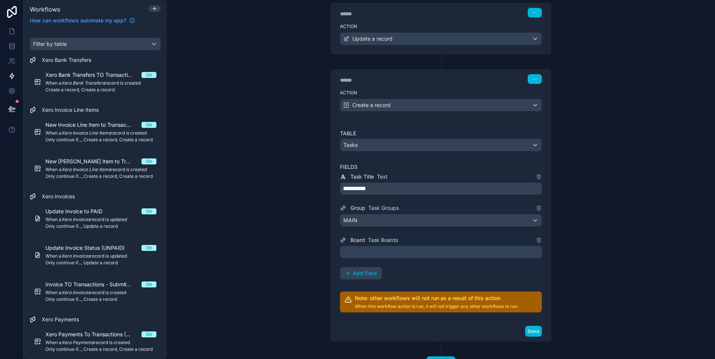
click at [370, 253] on div at bounding box center [441, 252] width 202 height 12
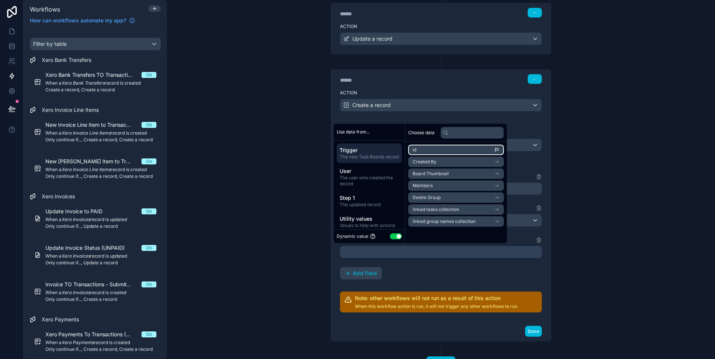
click at [435, 148] on li "id" at bounding box center [456, 150] width 96 height 10
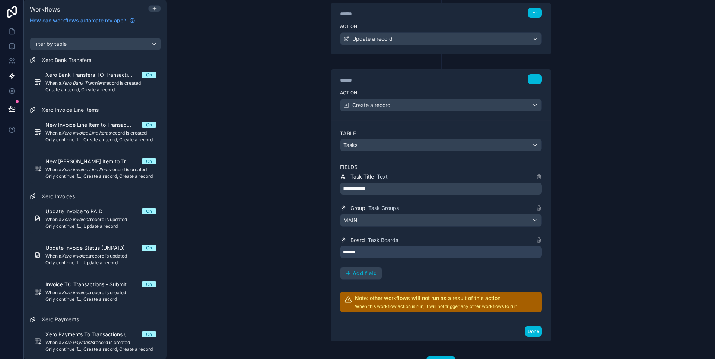
click at [435, 267] on div "**********" at bounding box center [441, 225] width 202 height 107
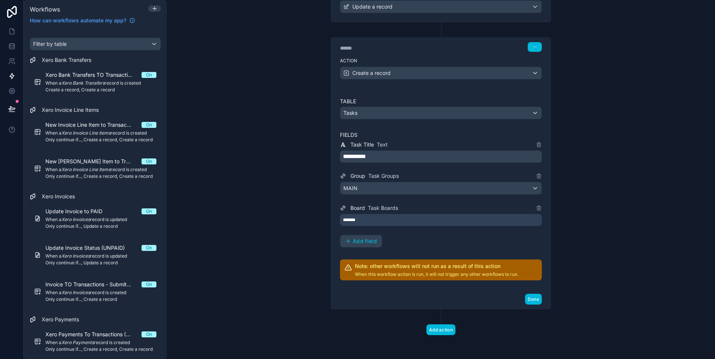
click at [358, 240] on span "Add field" at bounding box center [365, 241] width 24 height 7
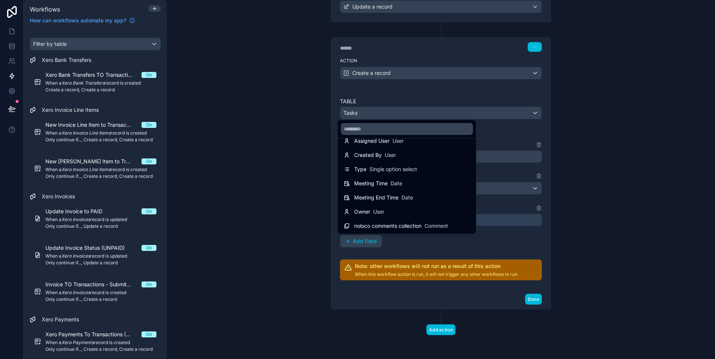
scroll to position [110, 0]
click at [431, 240] on div at bounding box center [357, 179] width 715 height 359
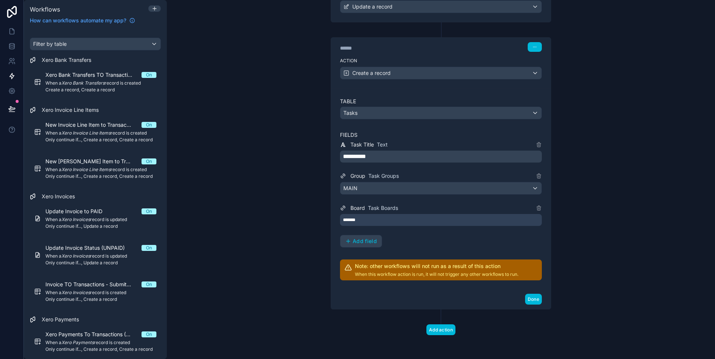
click at [525, 302] on button "Done" at bounding box center [533, 299] width 17 height 11
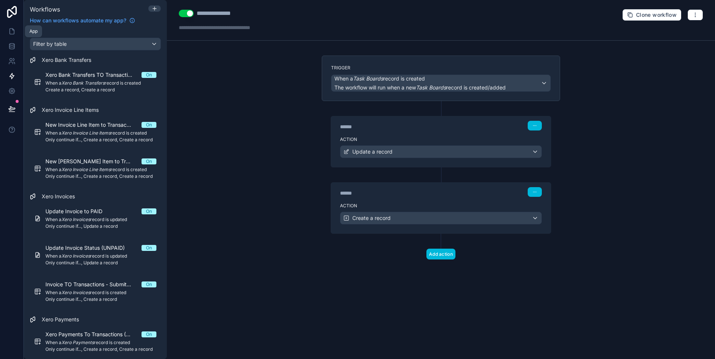
click at [10, 29] on icon at bounding box center [12, 32] width 4 height 6
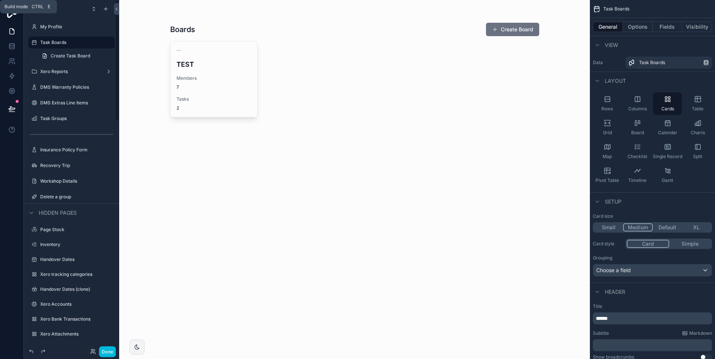
click at [111, 349] on button "Done" at bounding box center [107, 351] width 17 height 11
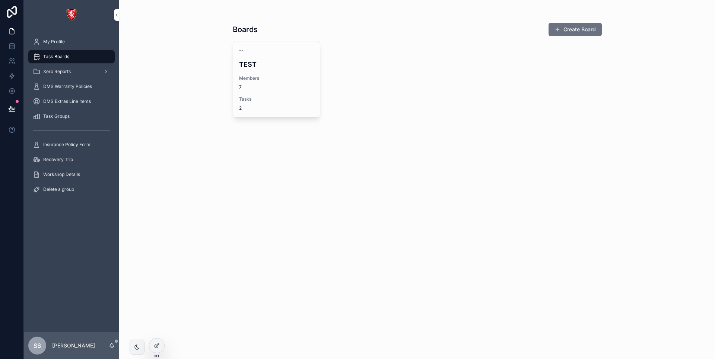
click at [571, 36] on button "Create Board" at bounding box center [575, 29] width 53 height 13
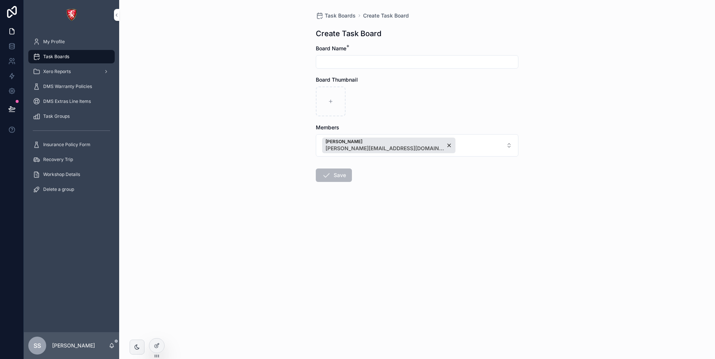
click at [356, 61] on input "scrollable content" at bounding box center [417, 62] width 202 height 10
type input "******"
click at [328, 170] on button "Save" at bounding box center [334, 174] width 36 height 13
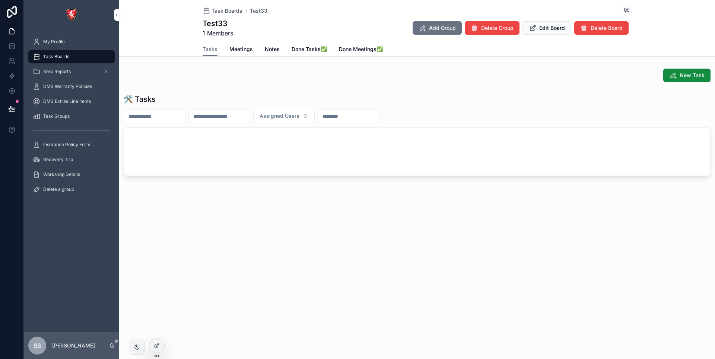
click at [239, 48] on span "Meetings" at bounding box center [240, 48] width 23 height 7
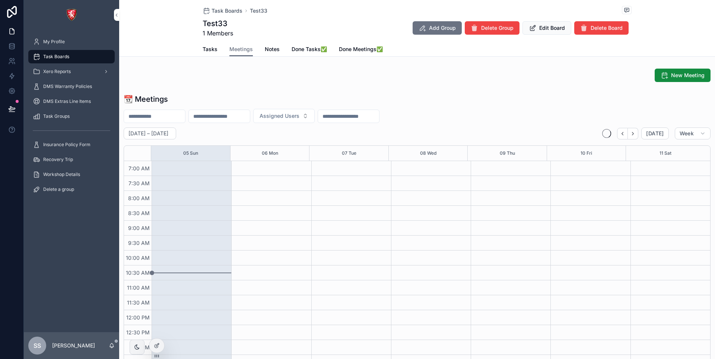
scroll to position [209, 0]
click at [203, 48] on span "Tasks" at bounding box center [210, 48] width 15 height 7
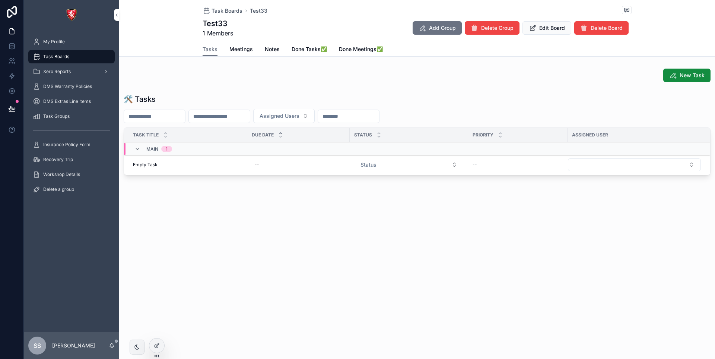
click at [141, 169] on td "Empty Task Empty Task" at bounding box center [185, 165] width 123 height 20
click at [153, 167] on span "Empty Task" at bounding box center [145, 165] width 25 height 6
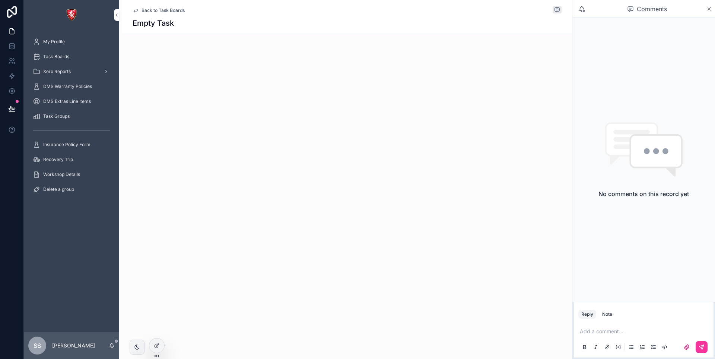
click at [164, 9] on span "Back to Task Boards" at bounding box center [163, 10] width 43 height 6
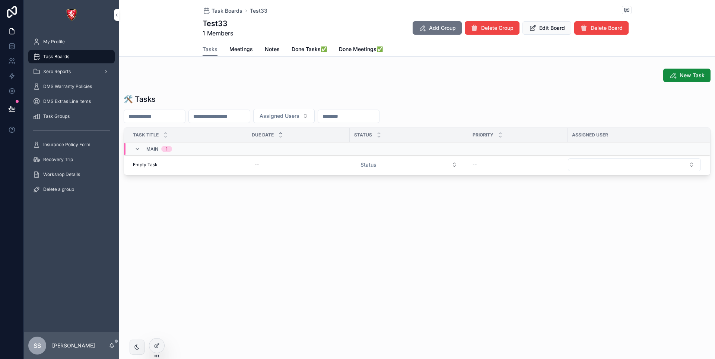
click at [70, 336] on div "SS Shadab Shakeel" at bounding box center [71, 345] width 95 height 27
click at [69, 342] on p "[PERSON_NAME]" at bounding box center [73, 345] width 43 height 7
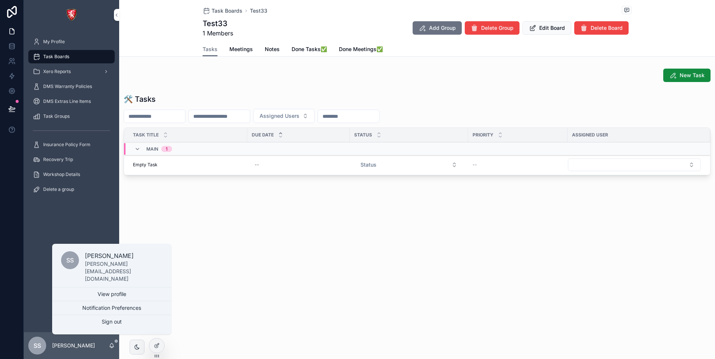
click at [99, 321] on button "Sign out" at bounding box center [111, 321] width 119 height 13
